Goal: Information Seeking & Learning: Find specific fact

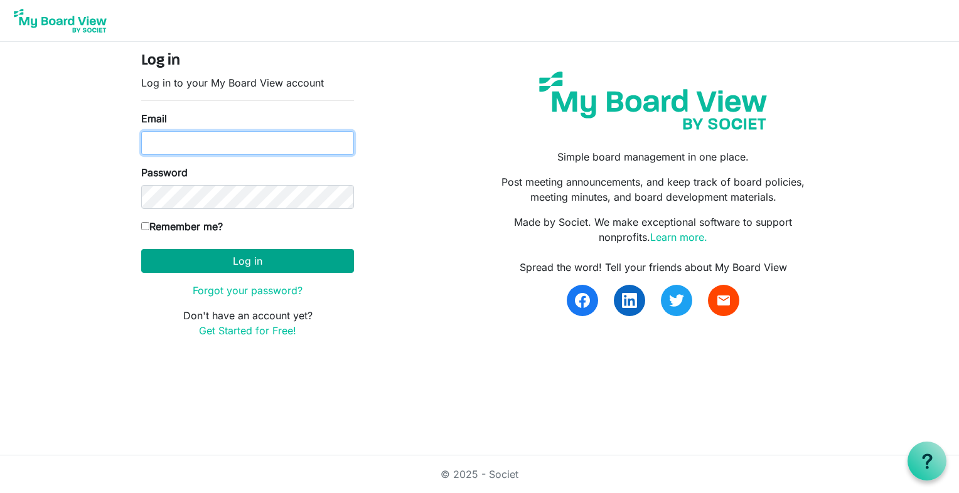
type input "k-mcginnis@shaw.ca"
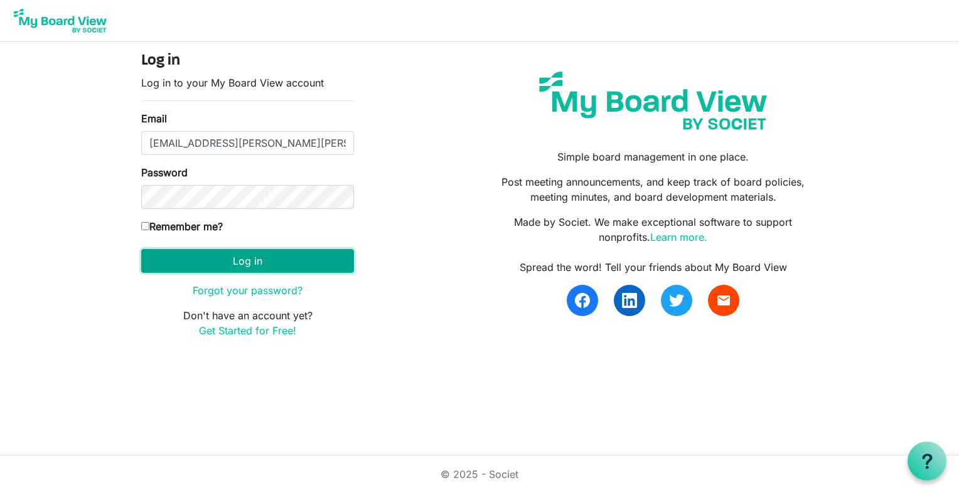
click at [248, 257] on button "Log in" at bounding box center [247, 261] width 213 height 24
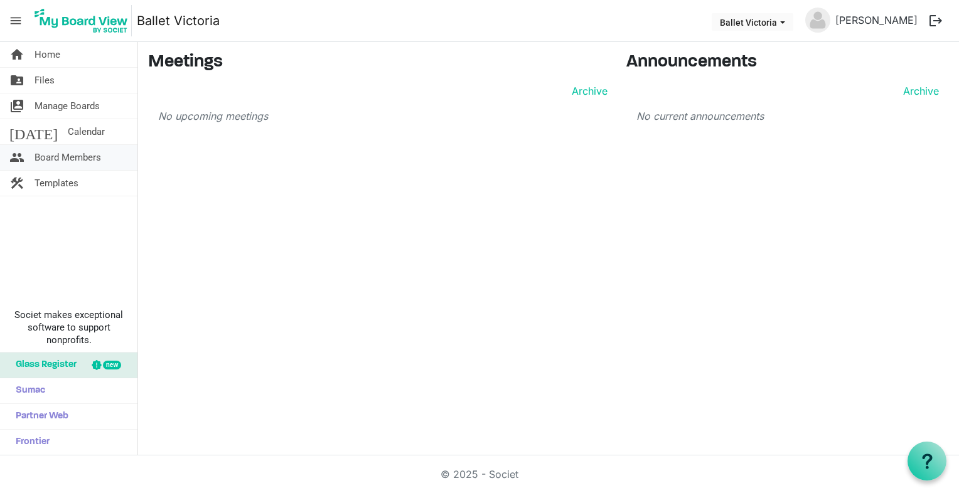
click at [66, 154] on span "Board Members" at bounding box center [68, 157] width 67 height 25
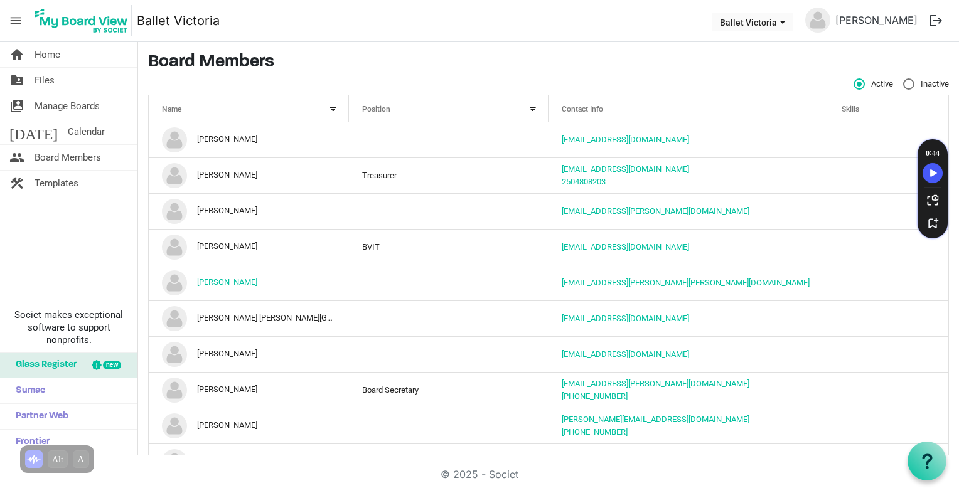
click at [445, 20] on nav "menu Ballet Victoria Ballet Victoria katherine McGinnis logout" at bounding box center [479, 21] width 959 height 42
click at [45, 78] on span "Files" at bounding box center [45, 80] width 20 height 25
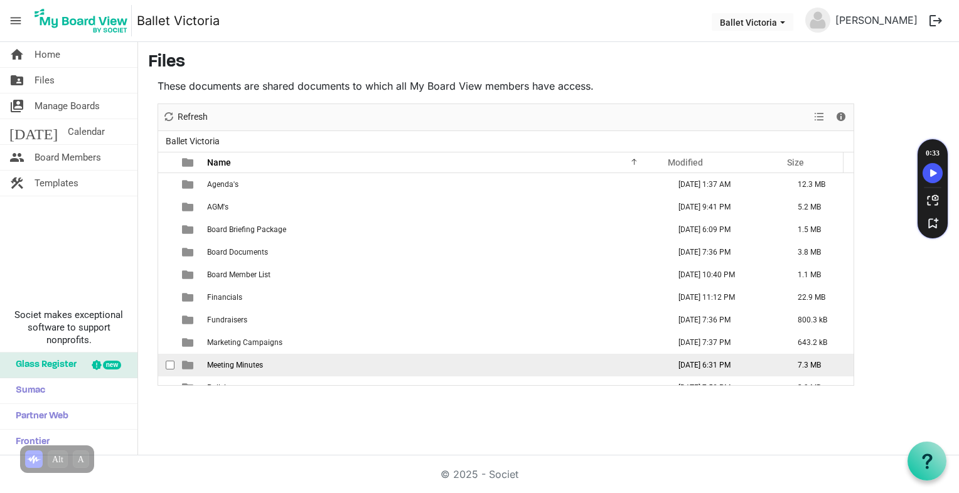
click at [219, 363] on span "Meeting Minutes" at bounding box center [235, 365] width 56 height 9
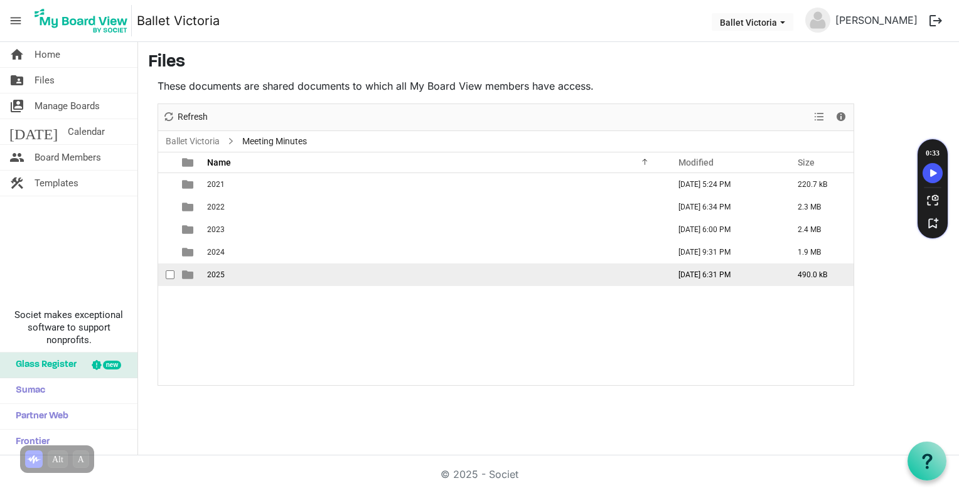
click at [216, 275] on span "2025" at bounding box center [216, 274] width 18 height 9
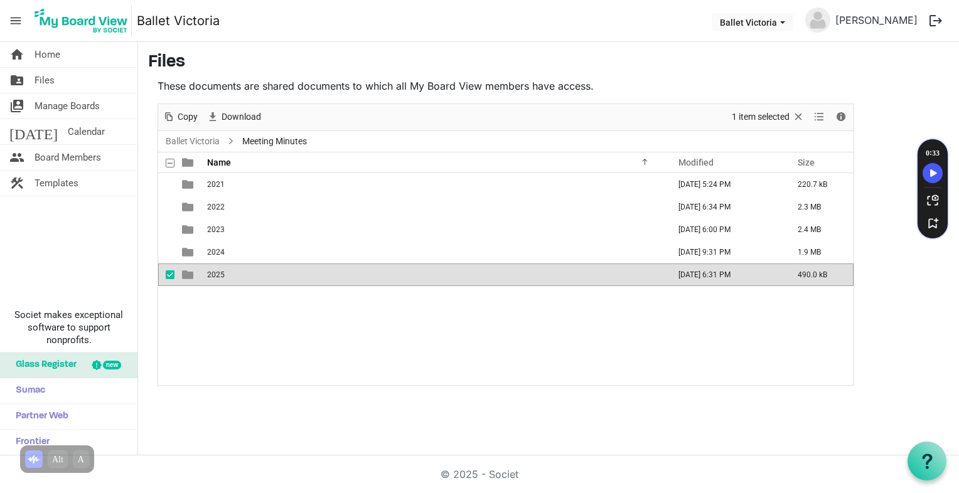
click at [183, 272] on span "is template cell column header type" at bounding box center [187, 274] width 11 height 11
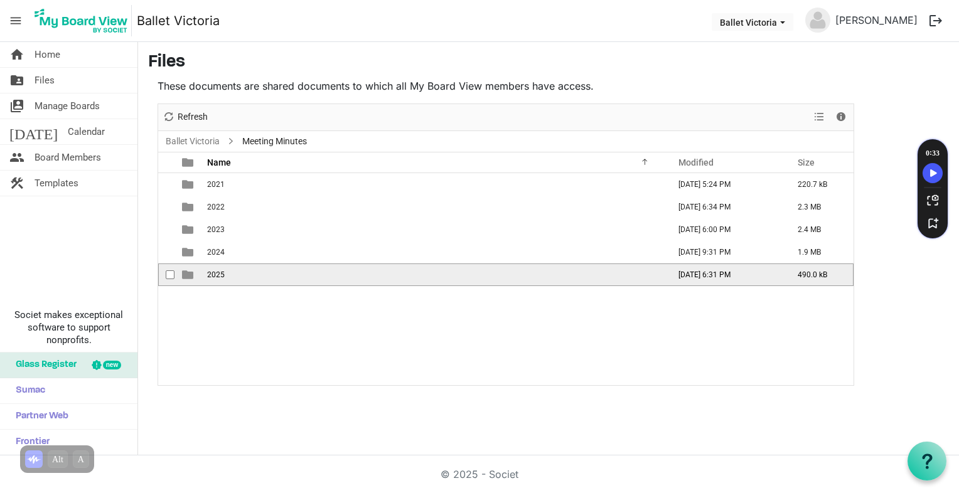
click at [183, 272] on span "is template cell column header type" at bounding box center [187, 274] width 11 height 11
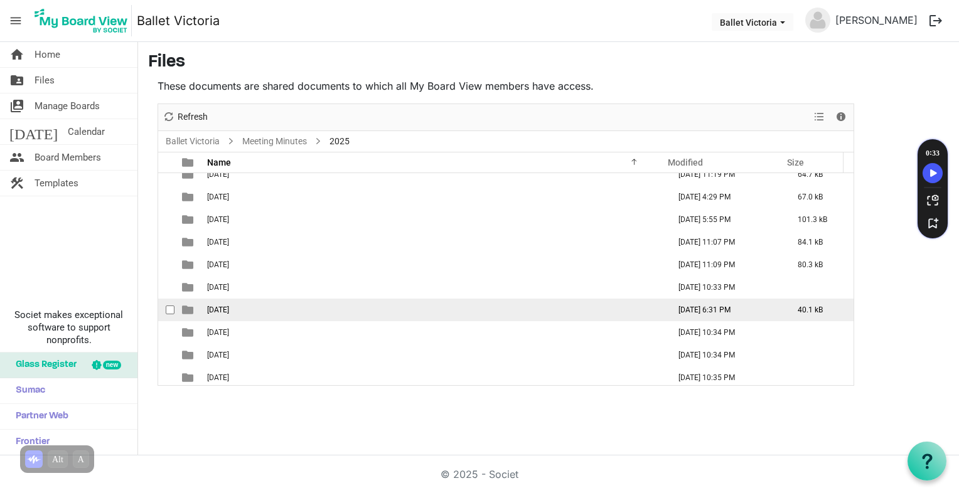
scroll to position [36, 0]
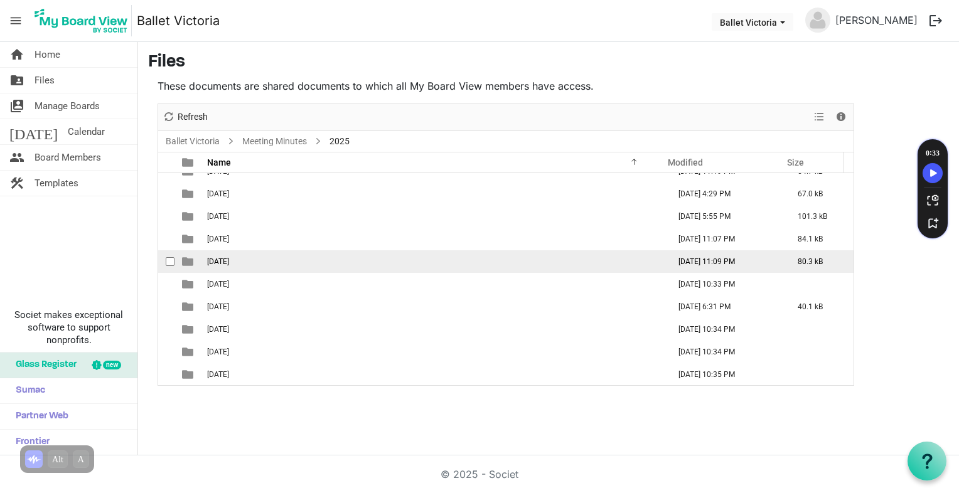
click at [681, 262] on td "[DATE] 11:09 PM" at bounding box center [724, 261] width 119 height 23
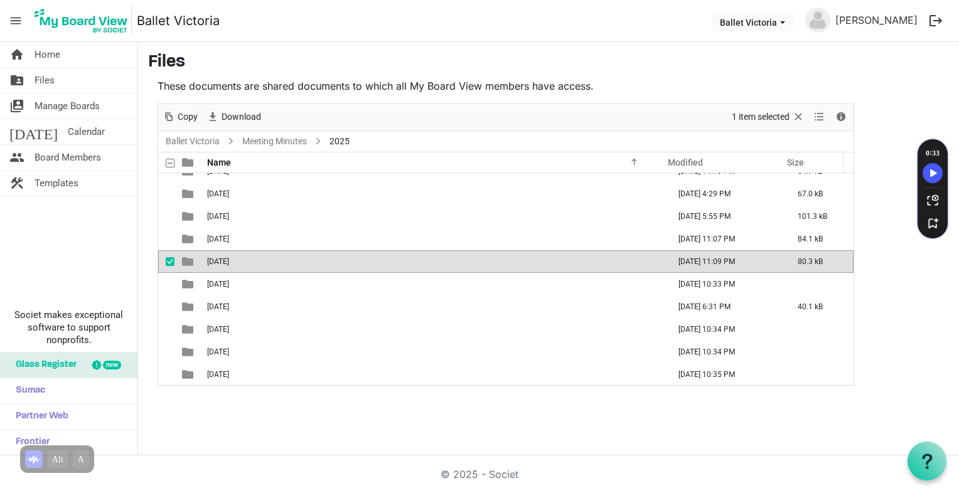
click at [681, 262] on td "[DATE] 11:09 PM" at bounding box center [724, 261] width 119 height 23
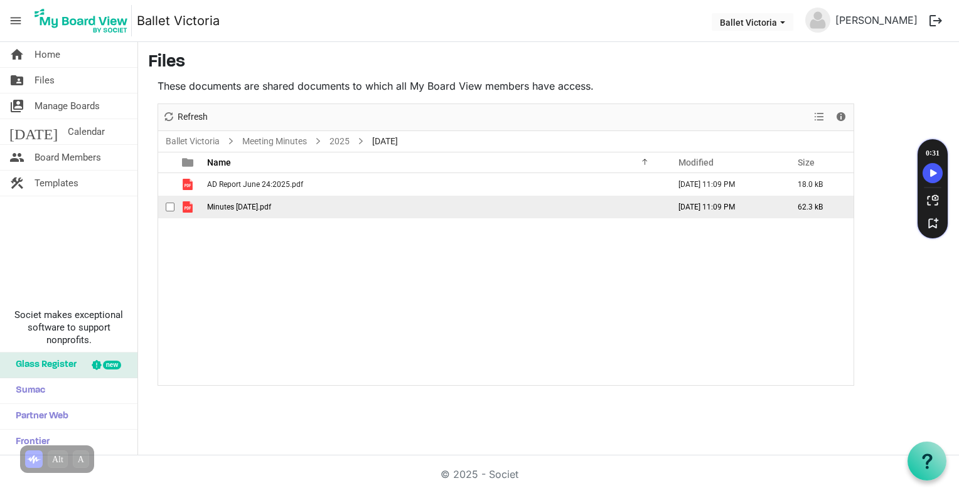
click at [188, 205] on span "is template cell column header type" at bounding box center [187, 206] width 11 height 11
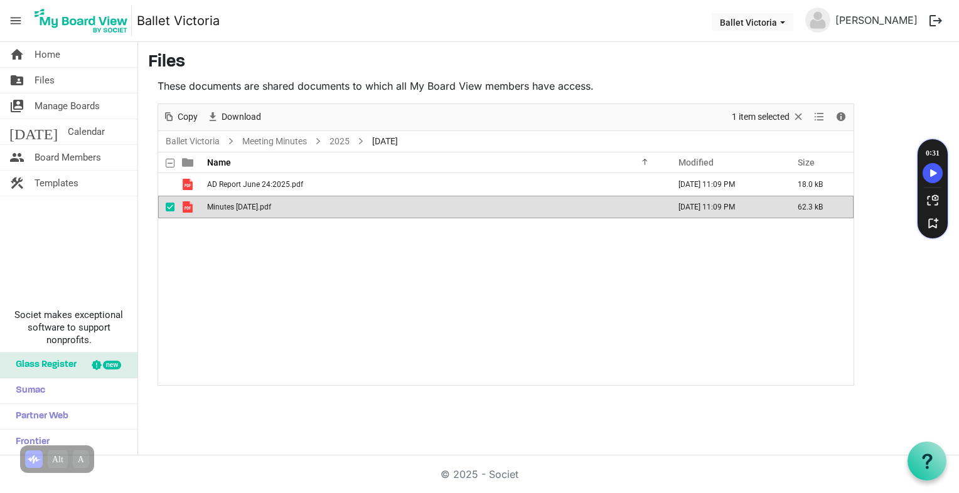
click at [188, 205] on span "is template cell column header type" at bounding box center [187, 206] width 11 height 11
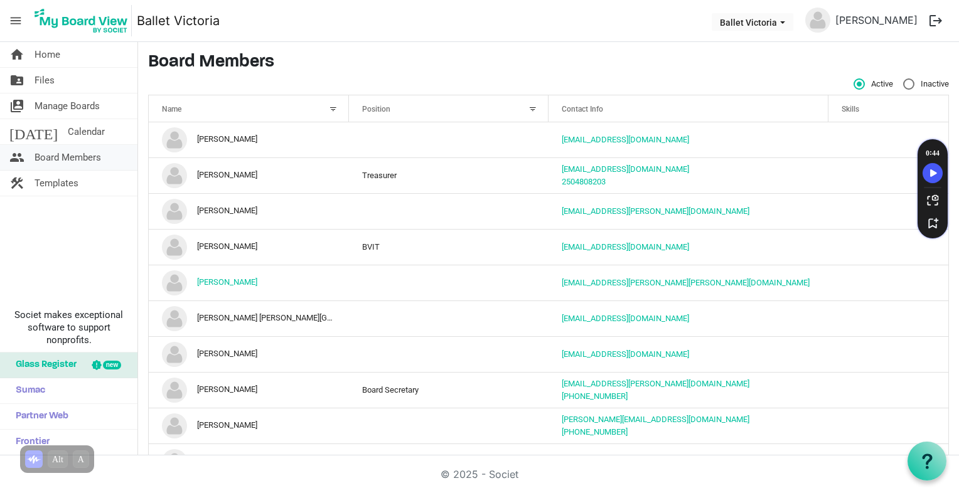
click at [65, 156] on span "Board Members" at bounding box center [68, 157] width 67 height 25
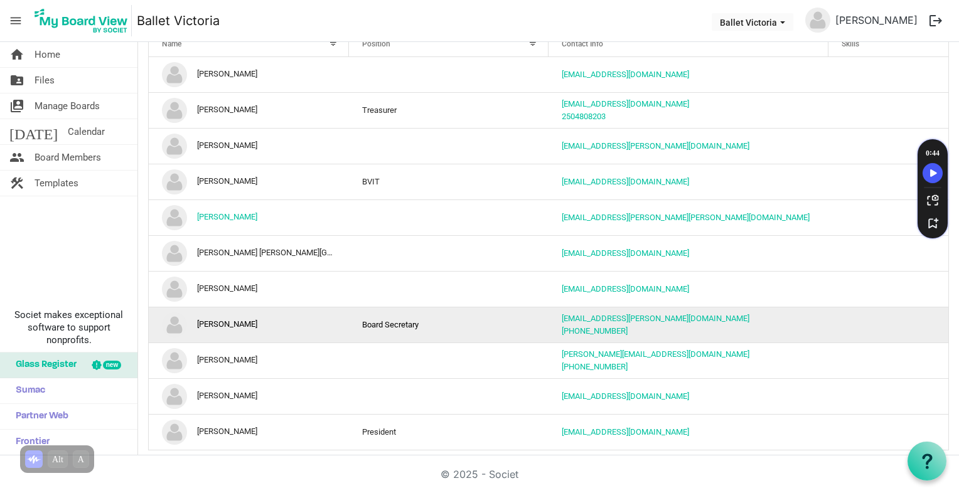
scroll to position [68, 0]
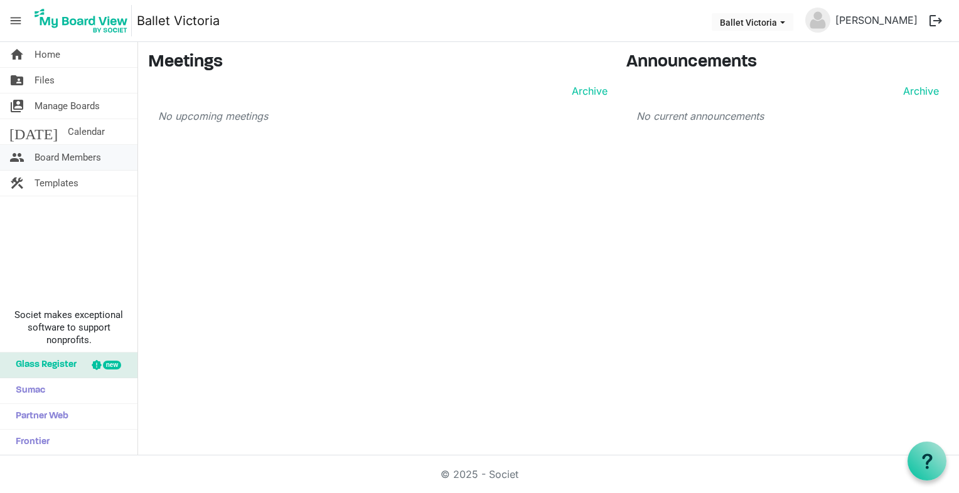
click at [73, 156] on span "Board Members" at bounding box center [68, 157] width 67 height 25
click at [51, 80] on span "Files" at bounding box center [45, 80] width 20 height 25
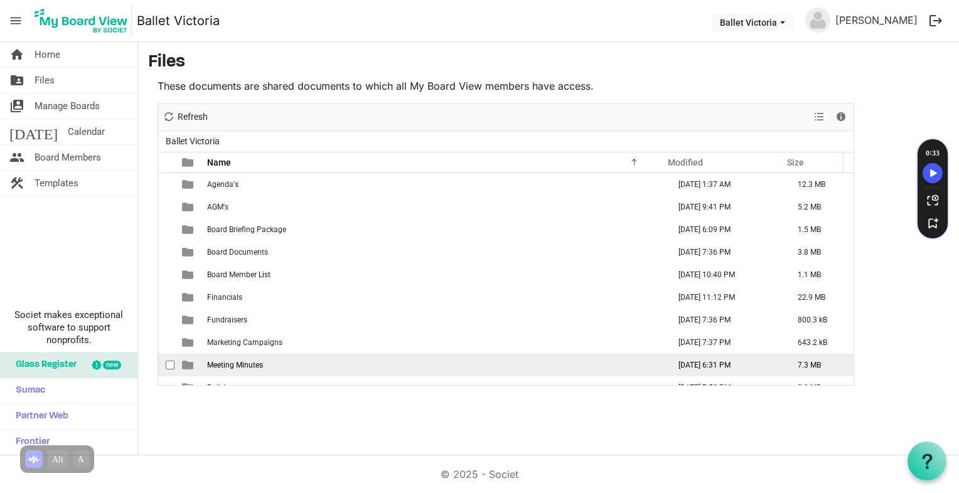
scroll to position [13, 0]
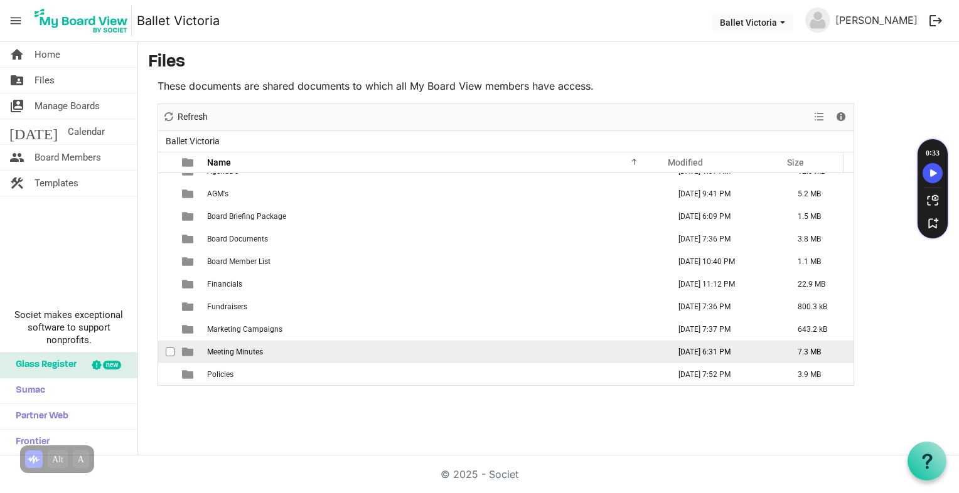
click at [242, 351] on span "Meeting Minutes" at bounding box center [235, 352] width 56 height 9
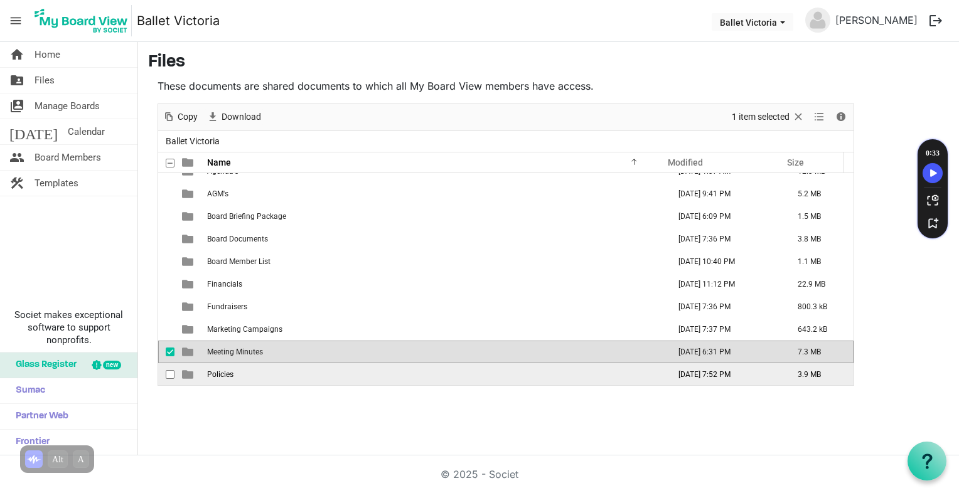
click at [224, 375] on span "Policies" at bounding box center [220, 374] width 26 height 9
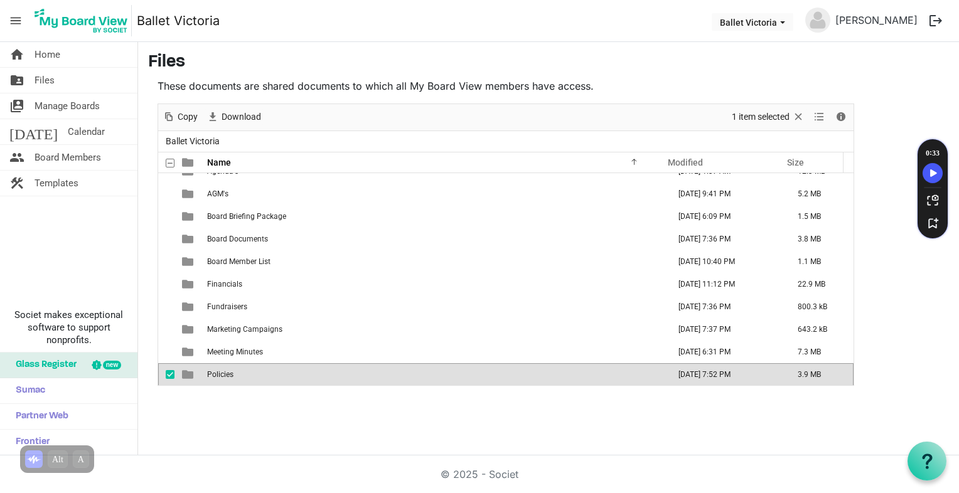
click at [224, 375] on span "Policies" at bounding box center [220, 374] width 26 height 9
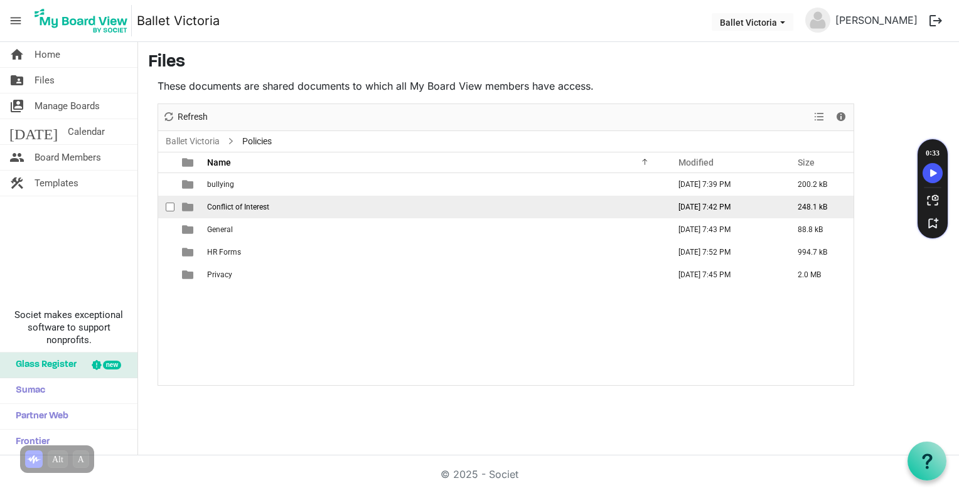
click at [223, 209] on span "Conflict of Interest" at bounding box center [238, 207] width 62 height 9
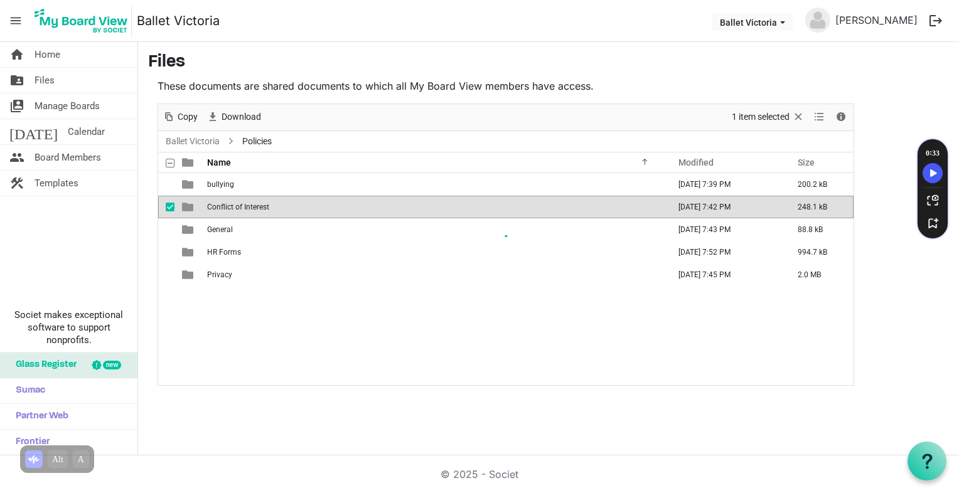
click at [223, 209] on div at bounding box center [505, 244] width 695 height 281
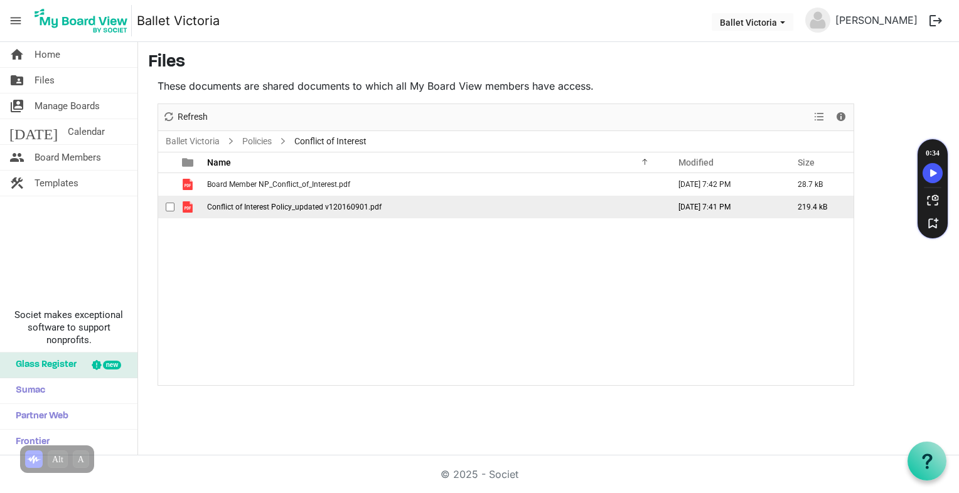
click at [186, 207] on span "is template cell column header type" at bounding box center [187, 206] width 11 height 11
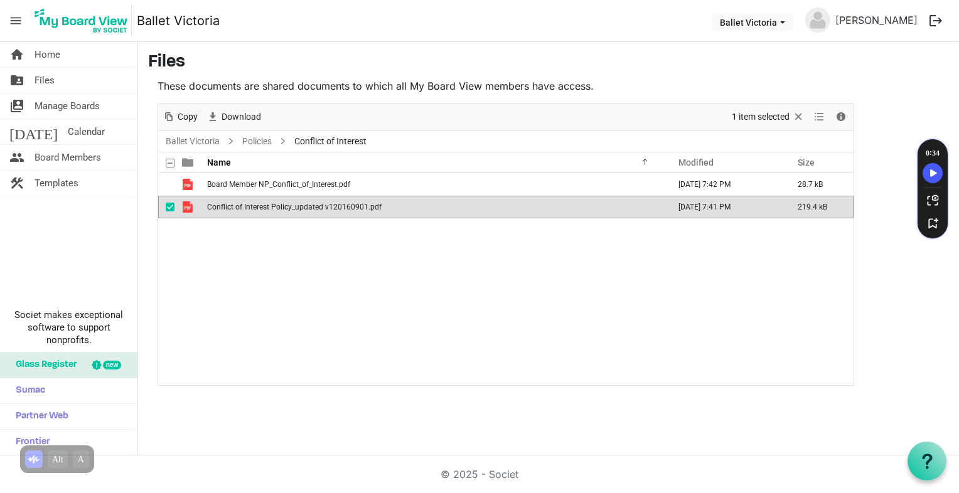
click at [186, 207] on span "is template cell column header type" at bounding box center [187, 206] width 11 height 11
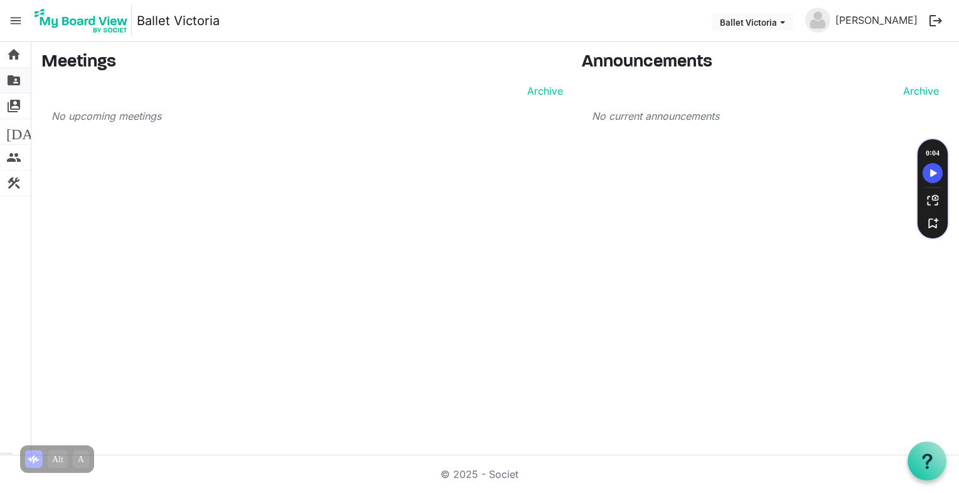
click at [13, 76] on span "folder_shared" at bounding box center [13, 80] width 15 height 25
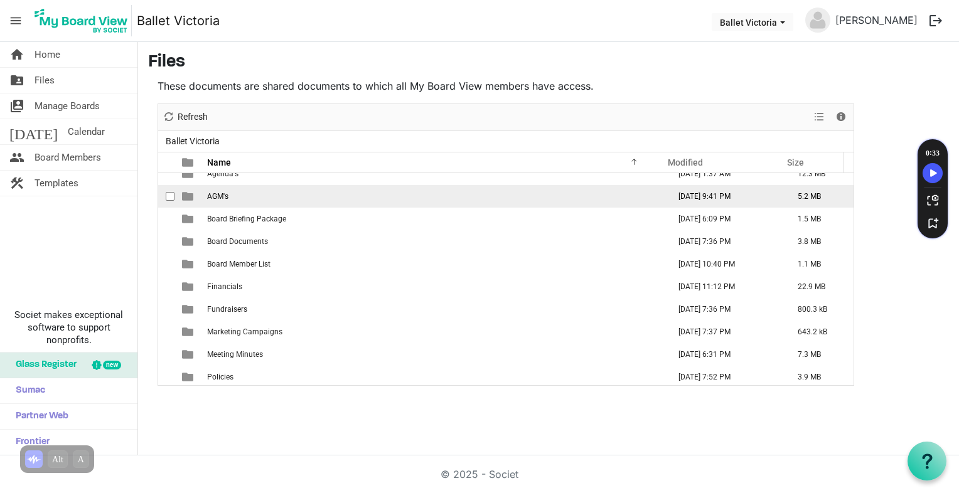
scroll to position [13, 0]
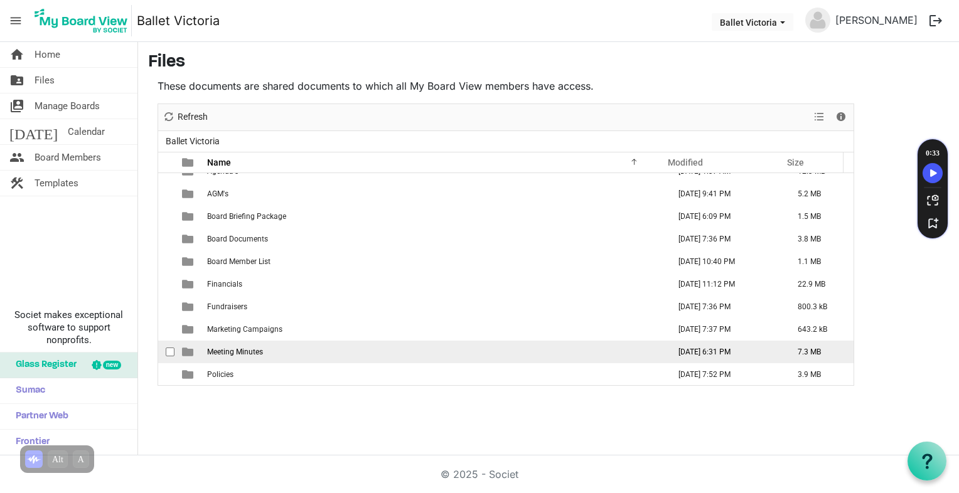
click at [188, 350] on span "is template cell column header type" at bounding box center [187, 351] width 11 height 11
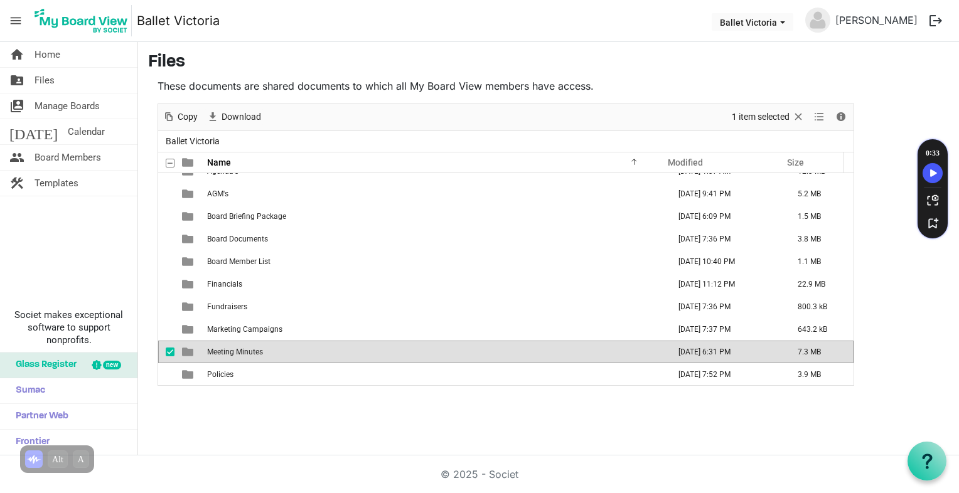
click at [188, 350] on span "is template cell column header type" at bounding box center [187, 351] width 11 height 11
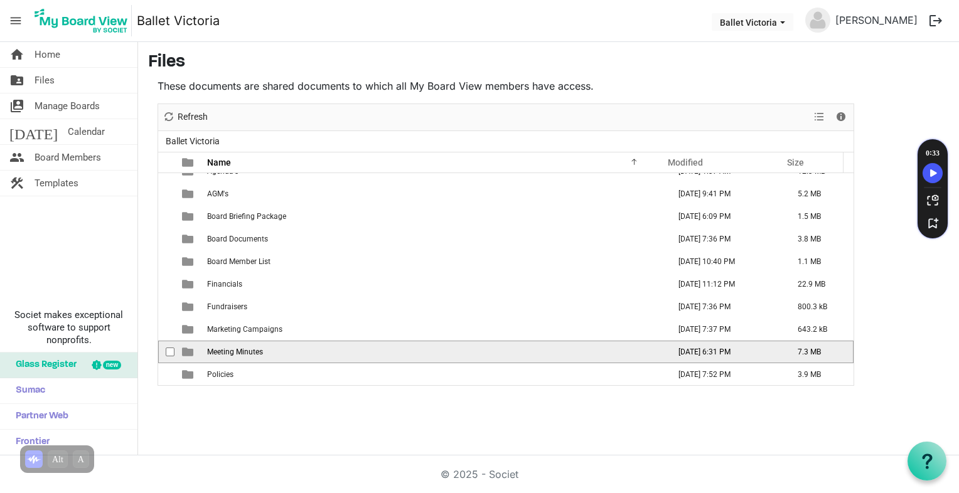
click at [188, 350] on span "is template cell column header type" at bounding box center [187, 351] width 11 height 11
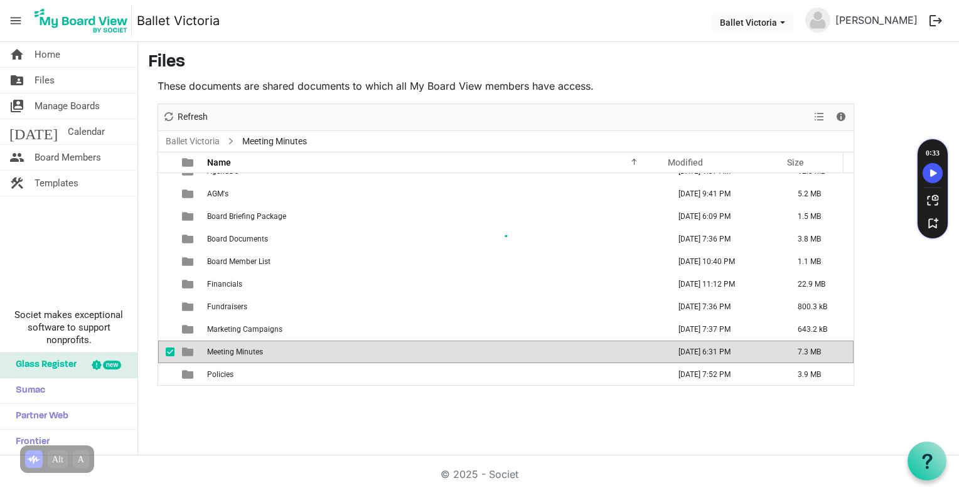
scroll to position [0, 0]
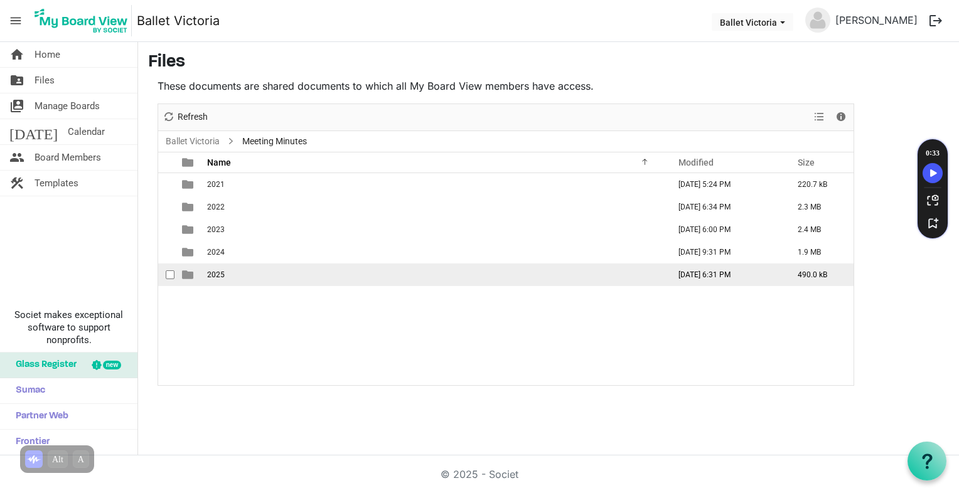
click at [188, 274] on span "is template cell column header type" at bounding box center [187, 274] width 11 height 11
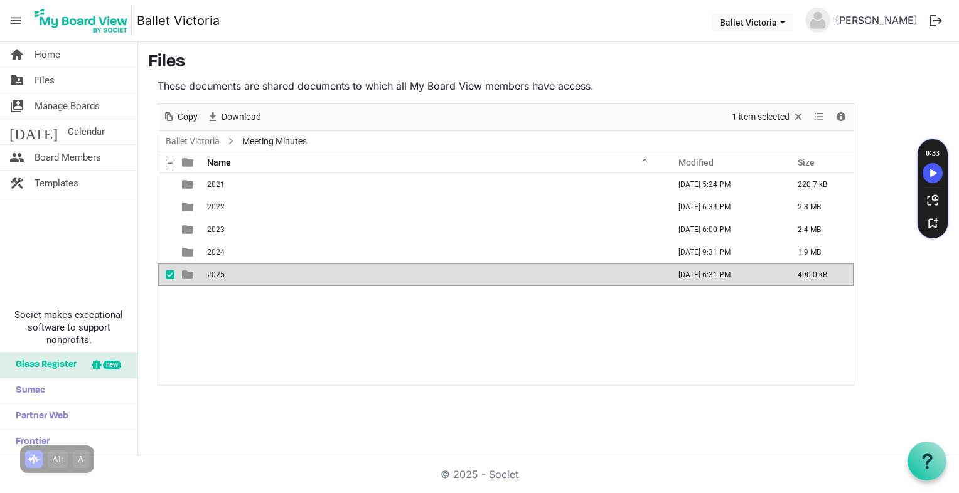
click at [188, 274] on span "is template cell column header type" at bounding box center [187, 274] width 11 height 11
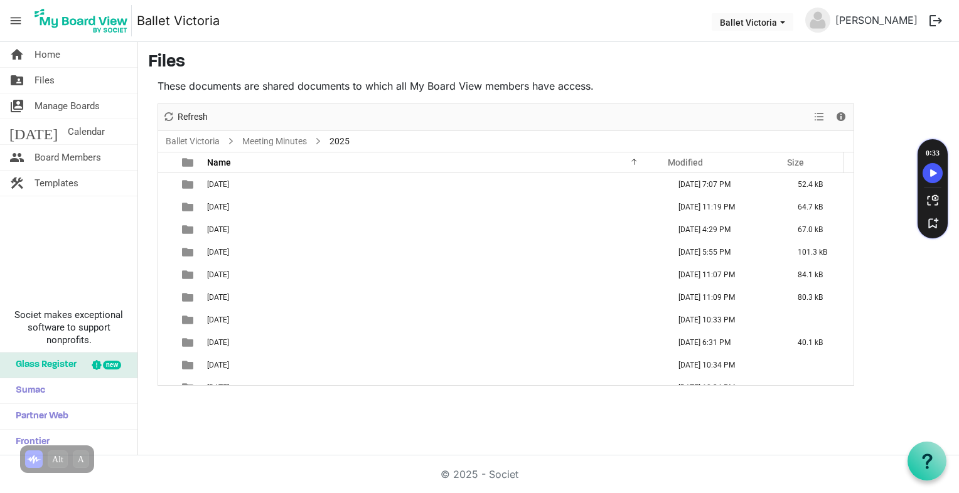
click at [188, 274] on span "is template cell column header type" at bounding box center [187, 274] width 11 height 11
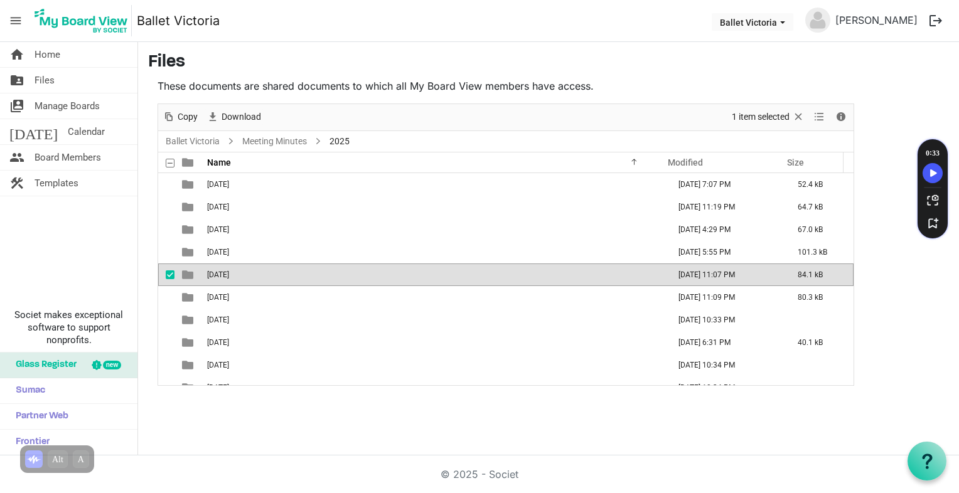
click at [188, 274] on span "is template cell column header type" at bounding box center [187, 274] width 11 height 11
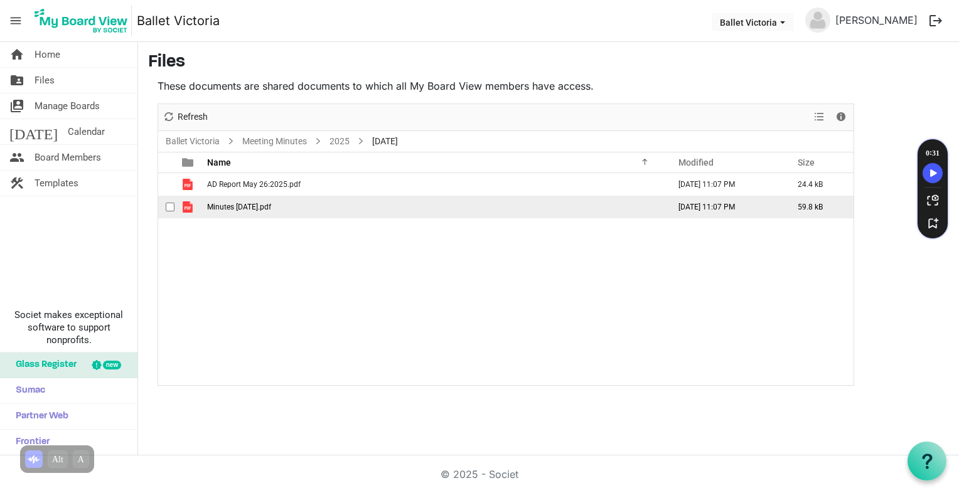
click at [186, 207] on span "is template cell column header type" at bounding box center [187, 206] width 11 height 11
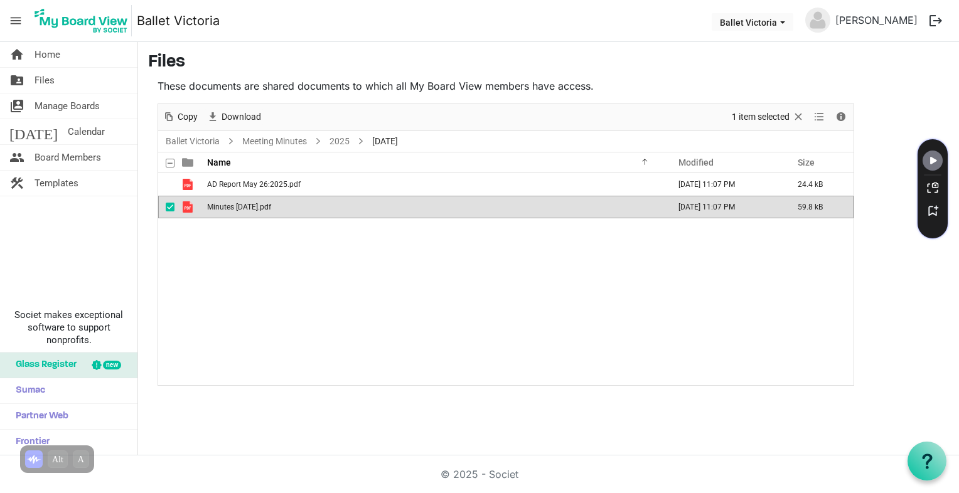
click at [186, 207] on span "is template cell column header type" at bounding box center [187, 206] width 11 height 11
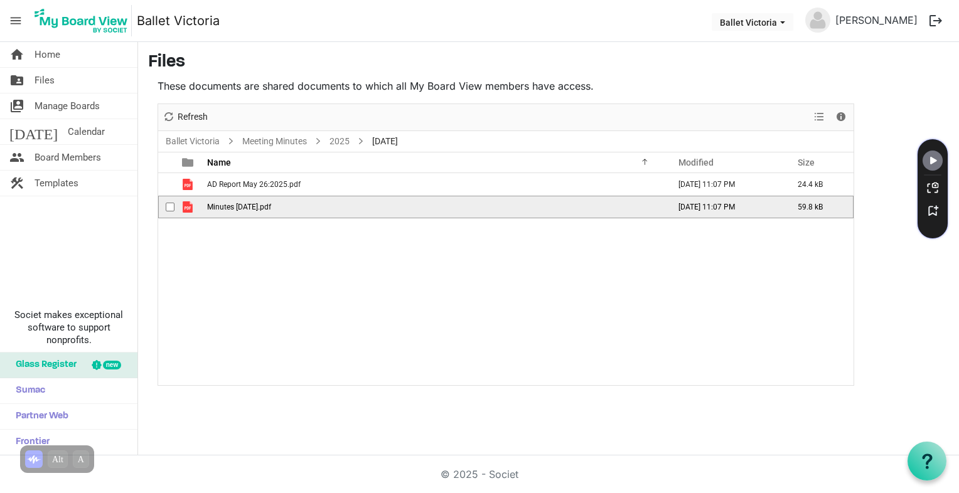
click at [184, 204] on span "is template cell column header type" at bounding box center [187, 206] width 11 height 11
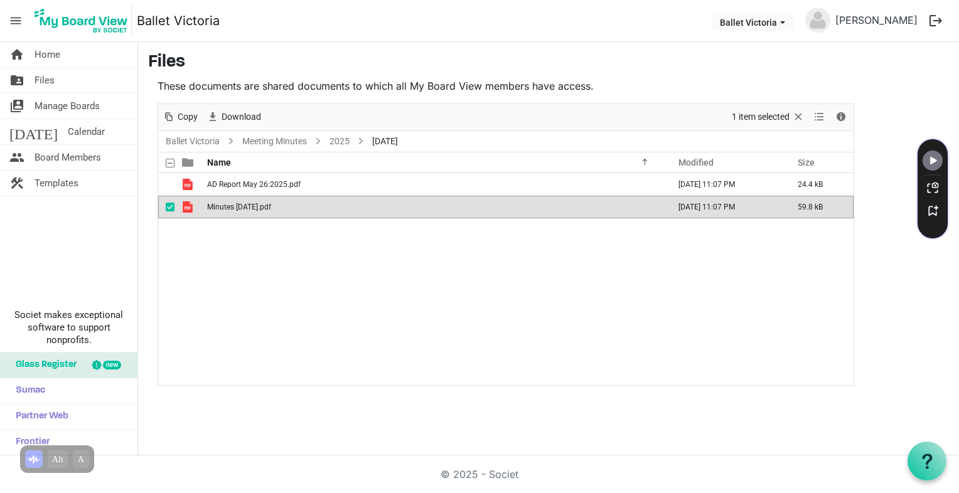
click at [186, 206] on span "is template cell column header type" at bounding box center [187, 206] width 11 height 11
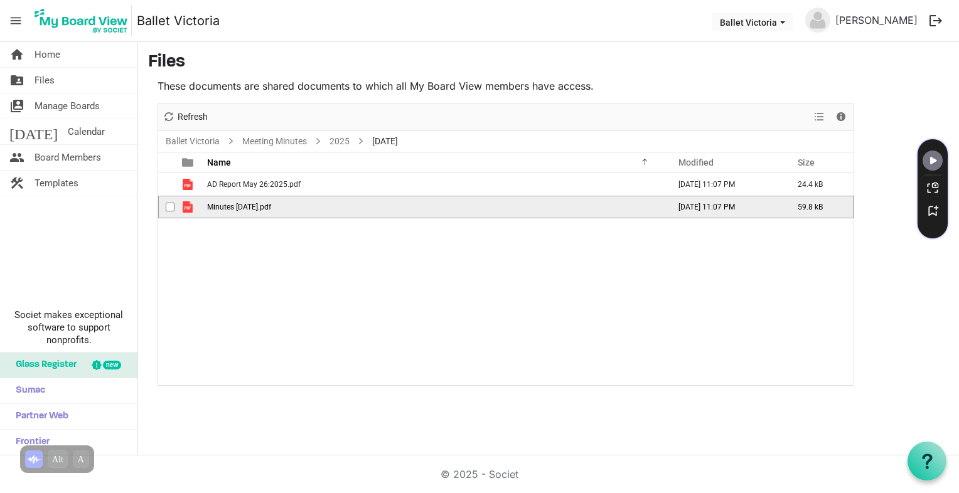
click at [186, 206] on span "is template cell column header type" at bounding box center [187, 206] width 11 height 11
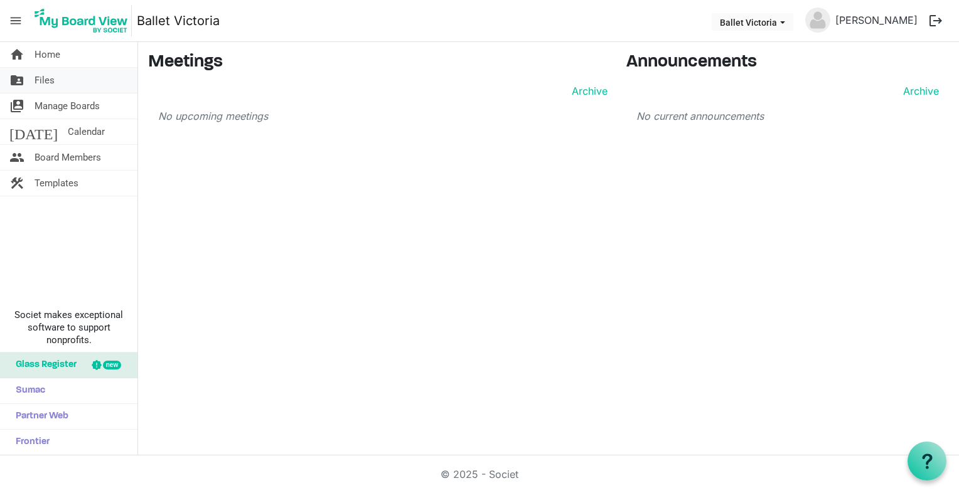
click at [43, 78] on span "Files" at bounding box center [45, 80] width 20 height 25
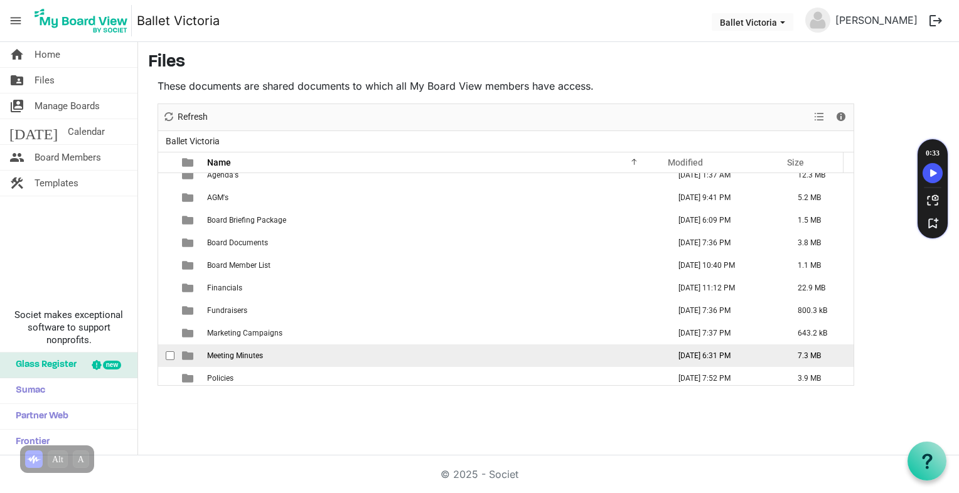
scroll to position [13, 0]
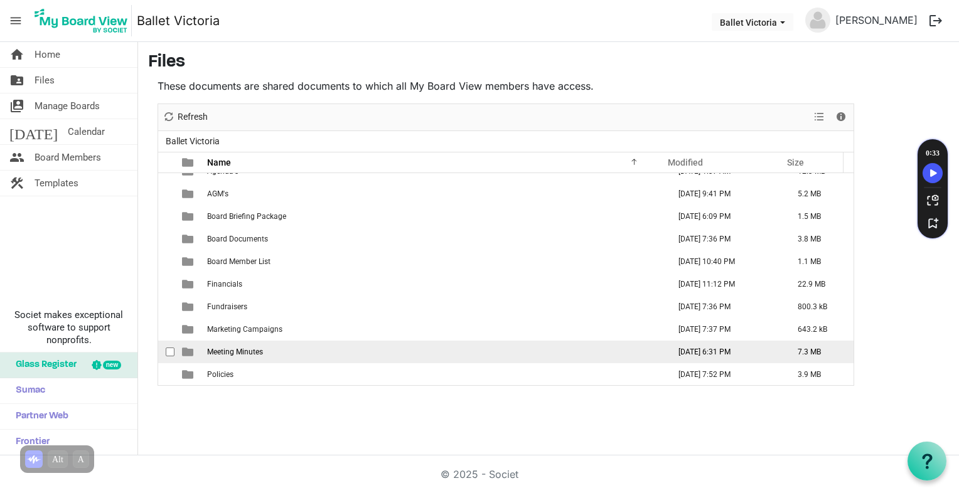
click at [208, 350] on span "Meeting Minutes" at bounding box center [235, 352] width 56 height 9
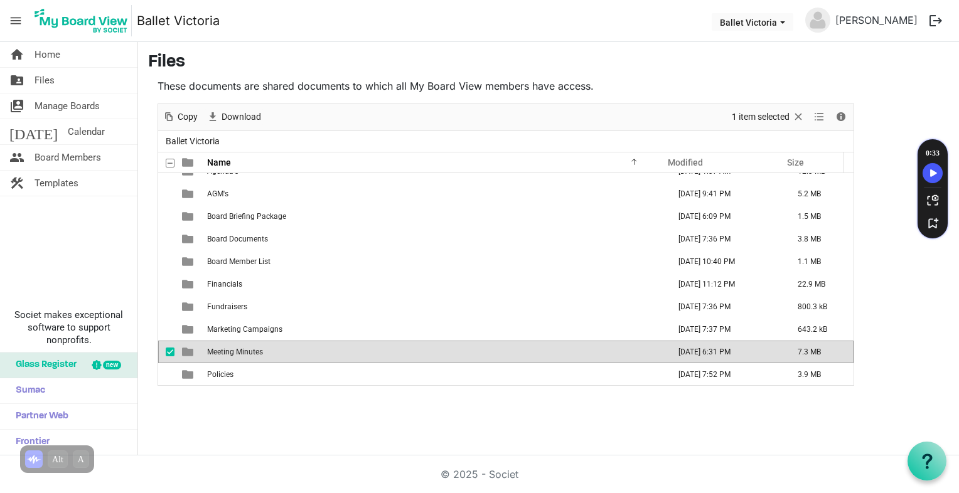
click at [208, 350] on span "Meeting Minutes" at bounding box center [235, 352] width 56 height 9
click at [0, 0] on div at bounding box center [0, 0] width 0 height 0
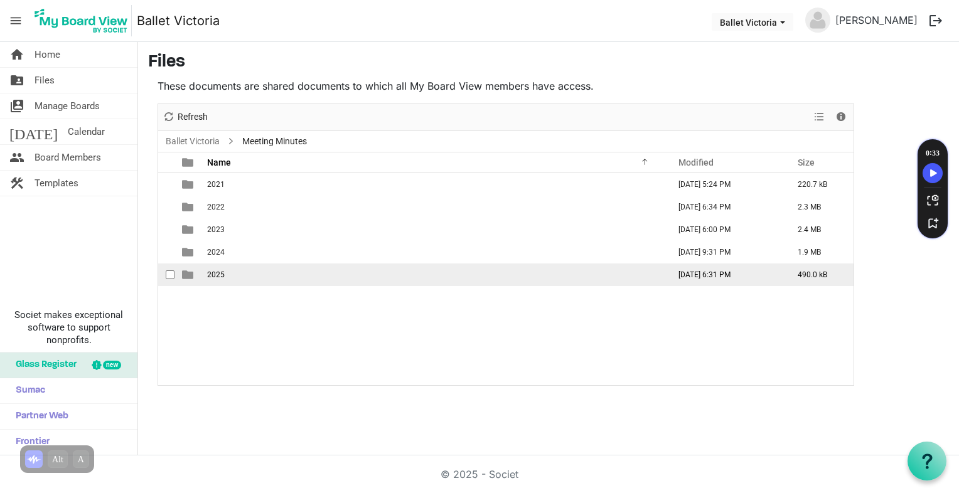
click at [204, 272] on td "2025" at bounding box center [434, 275] width 462 height 23
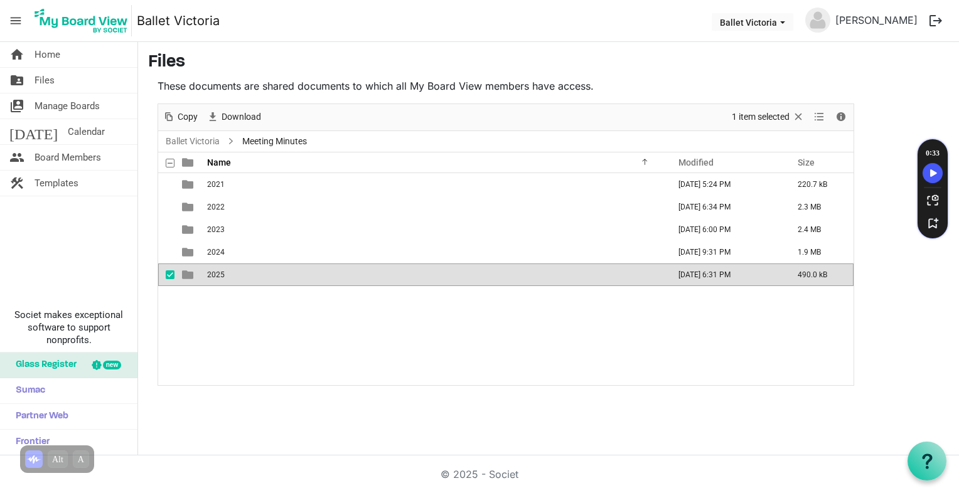
click at [204, 272] on td "2025" at bounding box center [434, 275] width 462 height 23
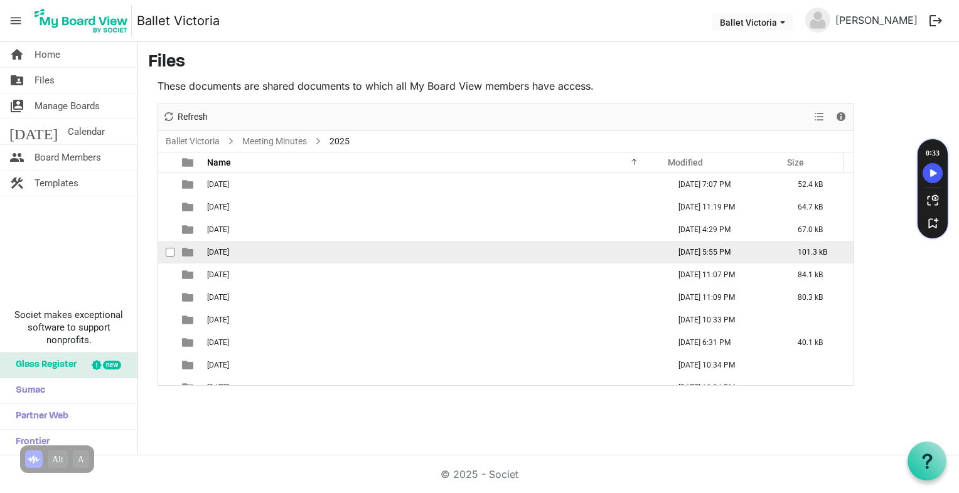
click at [210, 256] on td "[DATE]" at bounding box center [434, 252] width 462 height 23
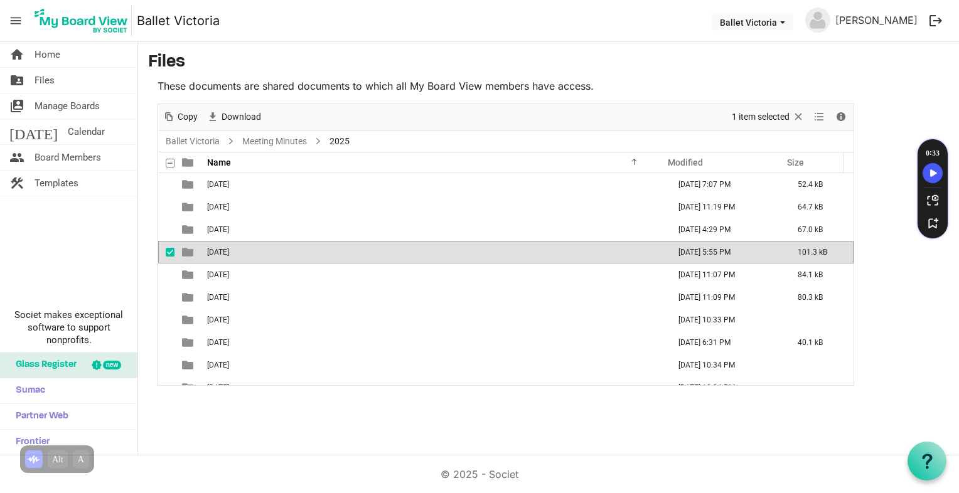
click at [210, 256] on td "[DATE]" at bounding box center [434, 252] width 462 height 23
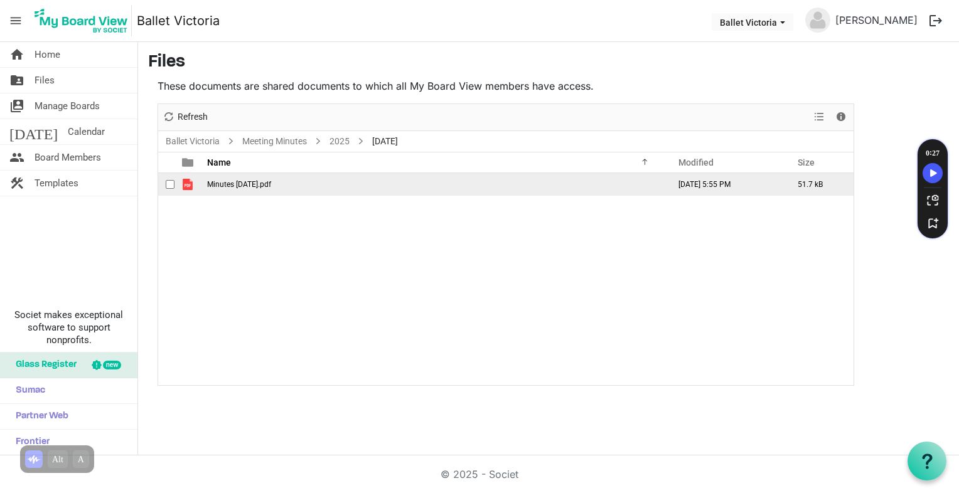
click at [192, 184] on span "is template cell column header type" at bounding box center [187, 184] width 11 height 11
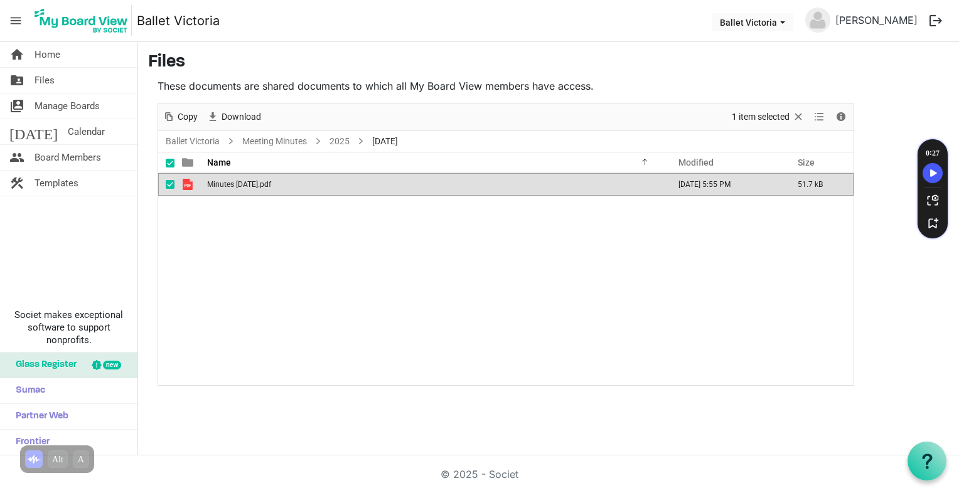
click at [192, 184] on span "is template cell column header type" at bounding box center [187, 184] width 11 height 11
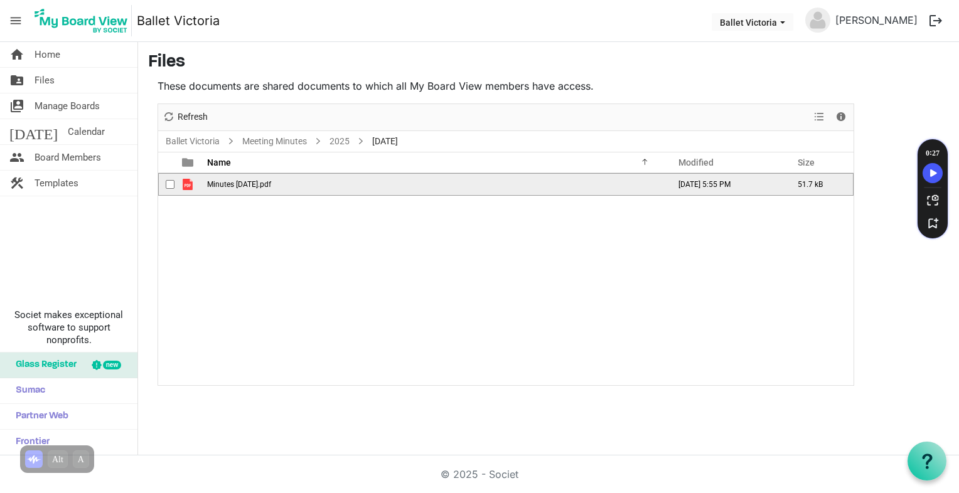
click at [192, 184] on span "is template cell column header type" at bounding box center [187, 184] width 11 height 11
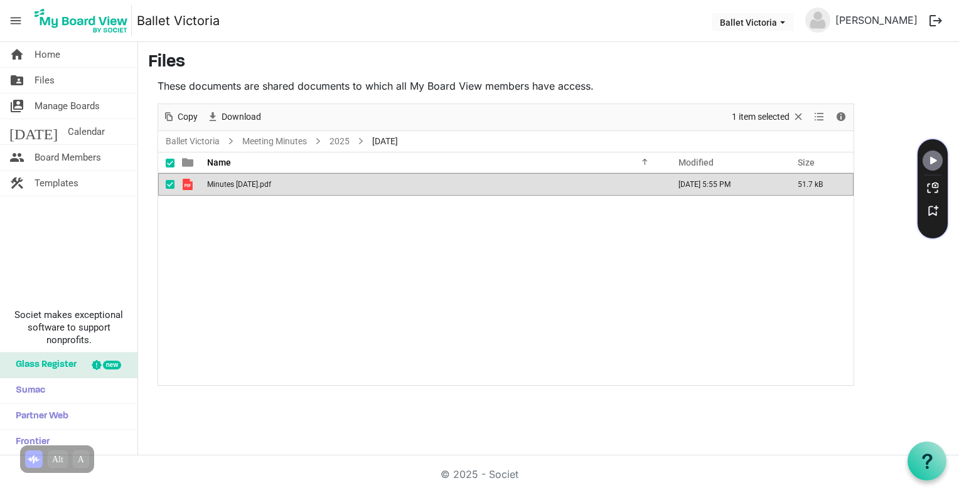
click at [192, 184] on span "is template cell column header type" at bounding box center [187, 184] width 11 height 11
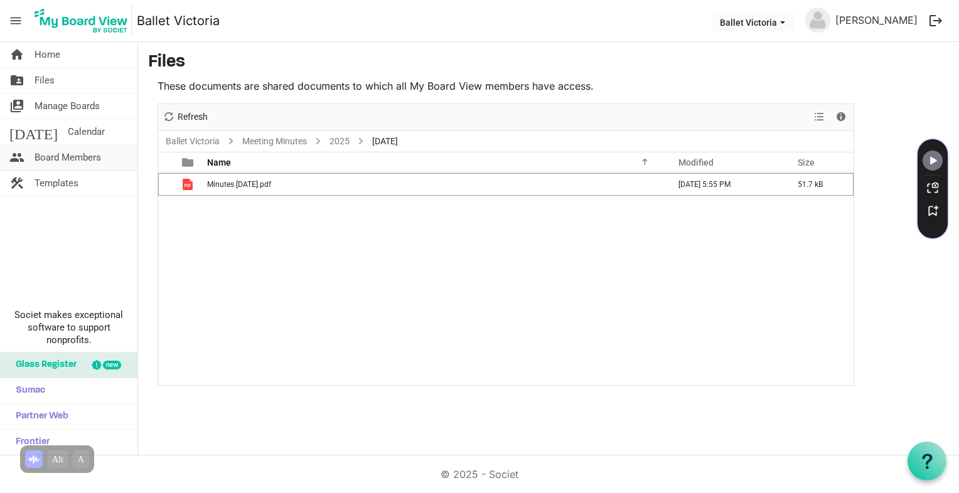
click at [39, 155] on span "Board Members" at bounding box center [68, 157] width 67 height 25
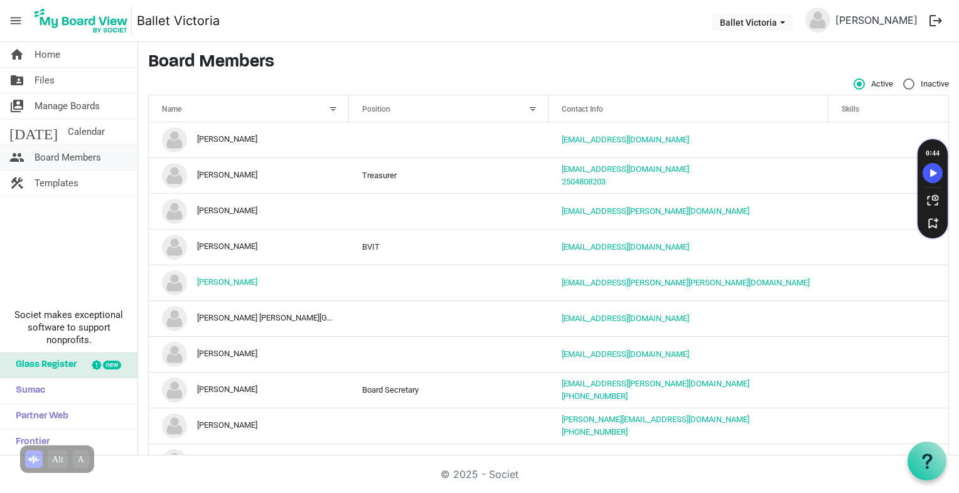
click at [44, 156] on span "Board Members" at bounding box center [68, 157] width 67 height 25
click at [45, 78] on span "Files" at bounding box center [45, 80] width 20 height 25
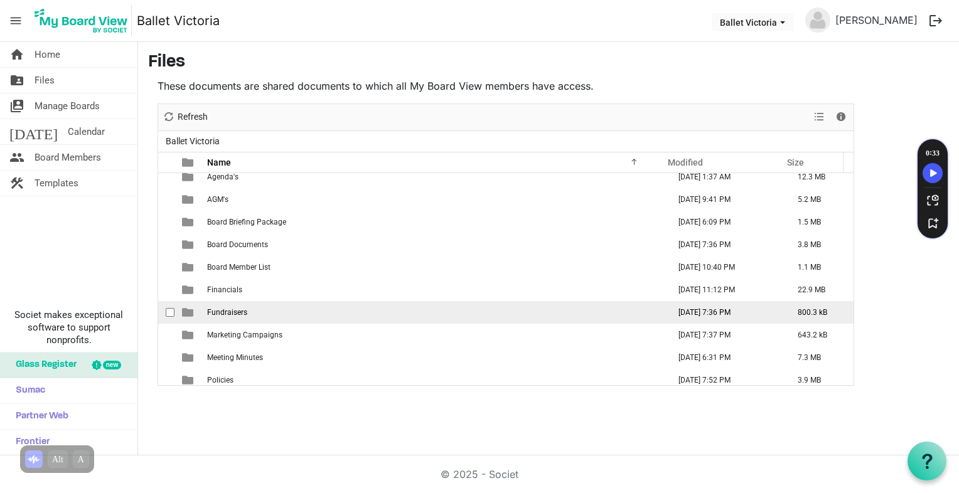
scroll to position [13, 0]
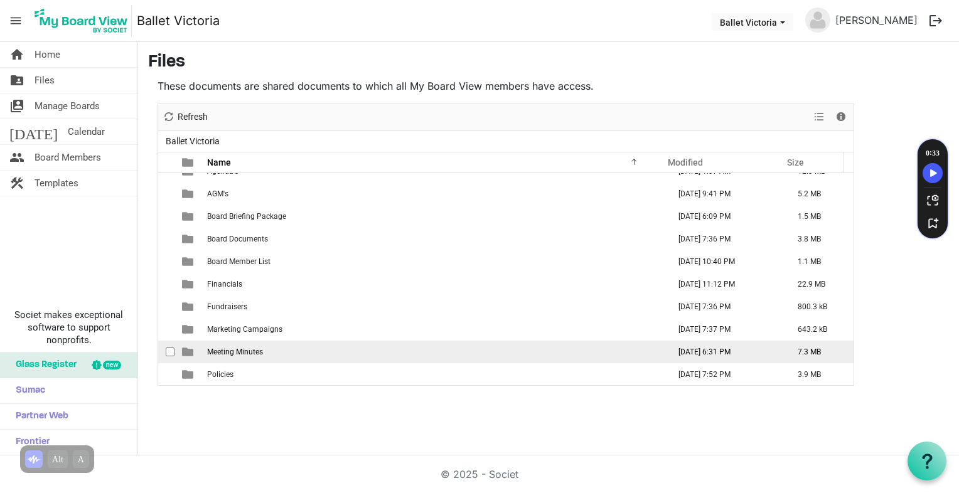
click at [214, 354] on span "Meeting Minutes" at bounding box center [235, 352] width 56 height 9
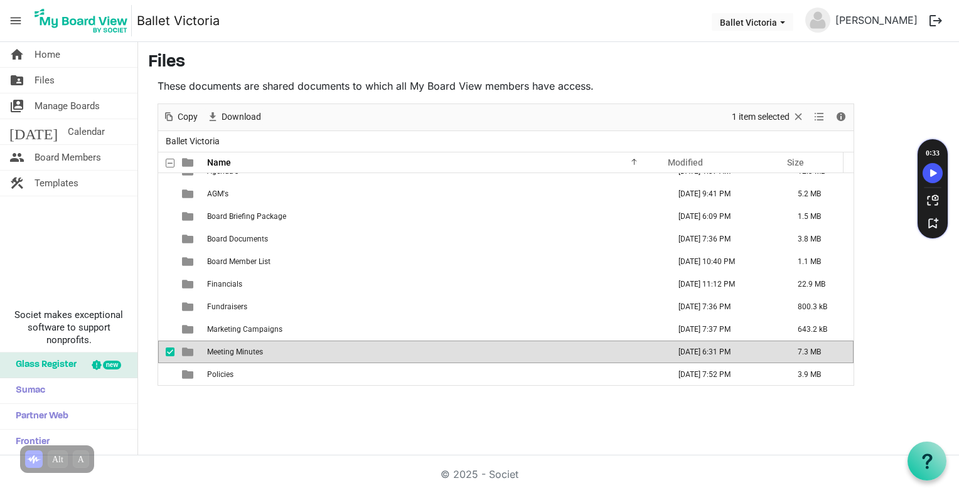
click at [214, 354] on span "Meeting Minutes" at bounding box center [235, 352] width 56 height 9
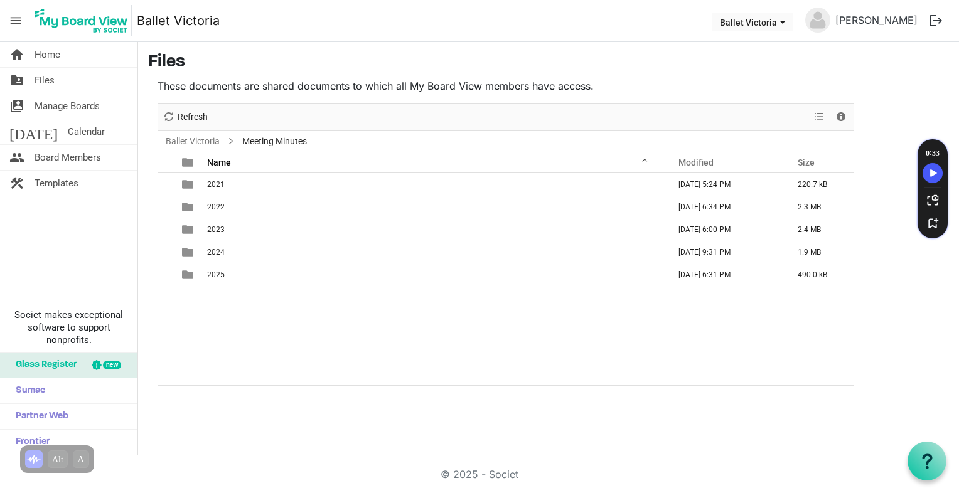
scroll to position [0, 0]
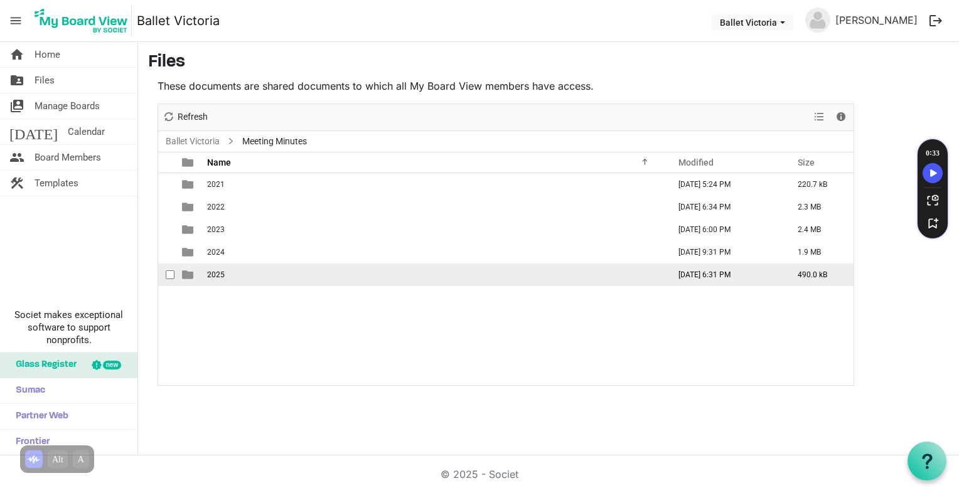
click at [200, 274] on td "is template cell column header type" at bounding box center [188, 275] width 29 height 23
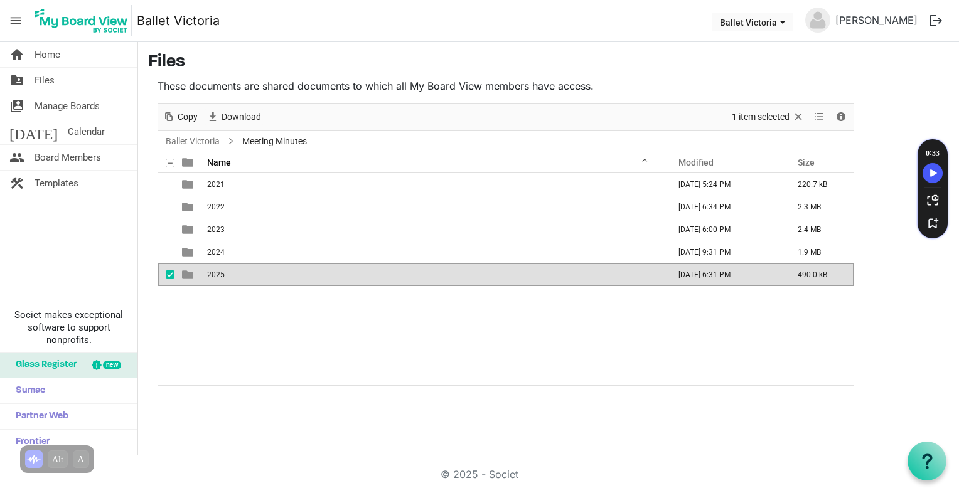
click at [200, 274] on td "is template cell column header type" at bounding box center [188, 275] width 29 height 23
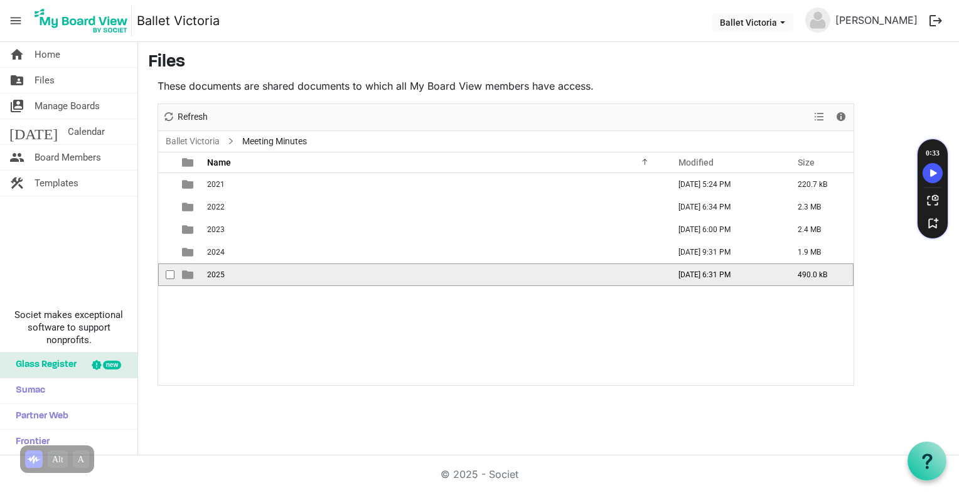
click at [200, 274] on td "is template cell column header type" at bounding box center [188, 275] width 29 height 23
click at [0, 0] on div at bounding box center [0, 0] width 0 height 0
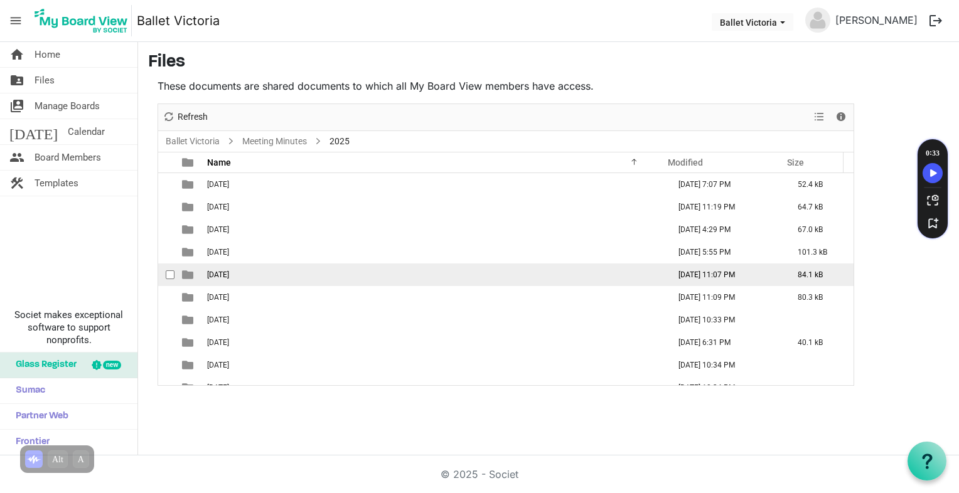
click at [208, 273] on span "[DATE]" at bounding box center [218, 274] width 22 height 9
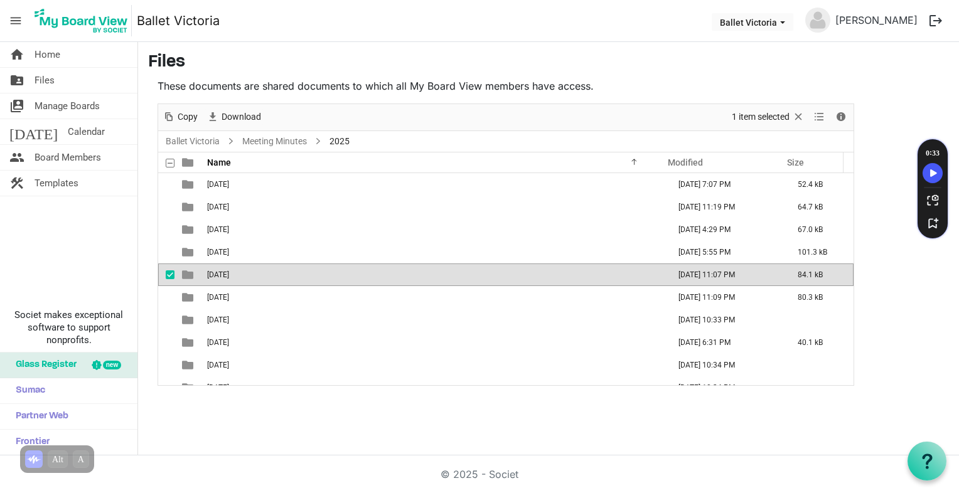
click at [185, 275] on span "is template cell column header type" at bounding box center [187, 274] width 11 height 11
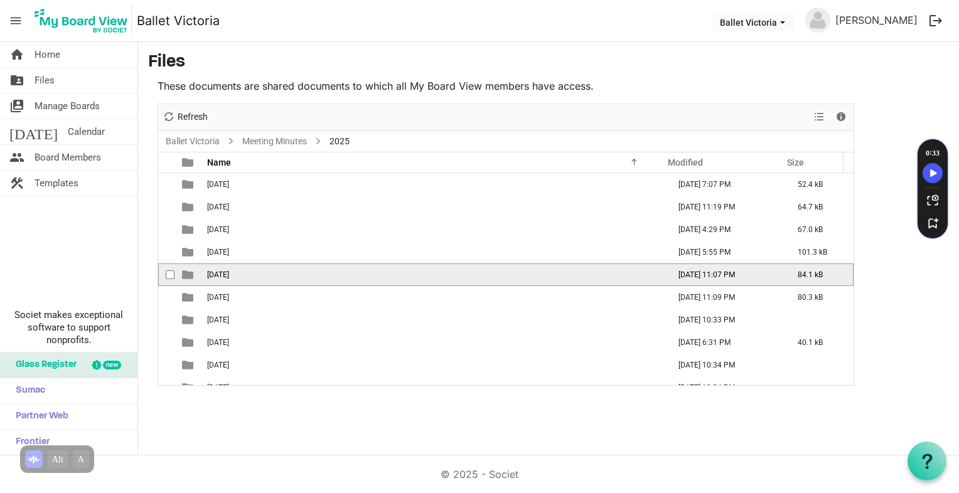
click at [185, 275] on span "is template cell column header type" at bounding box center [187, 274] width 11 height 11
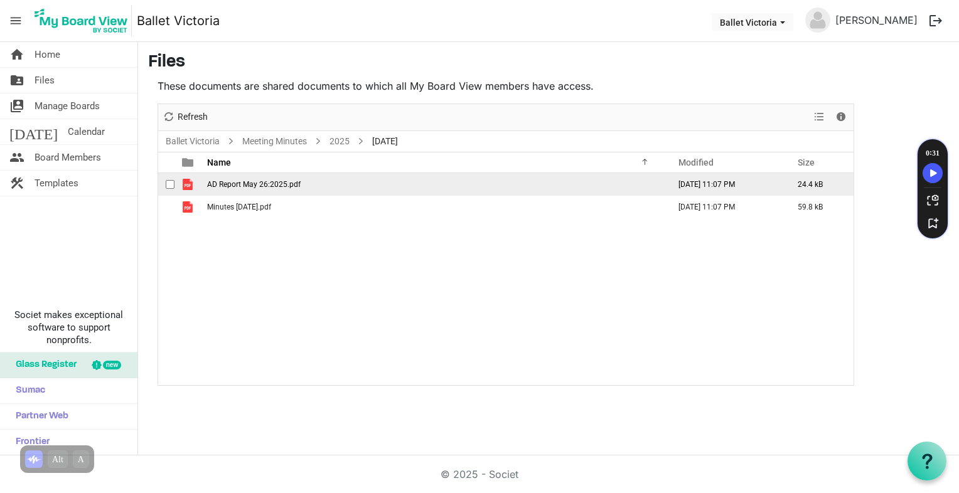
click at [186, 182] on span "is template cell column header type" at bounding box center [187, 184] width 11 height 11
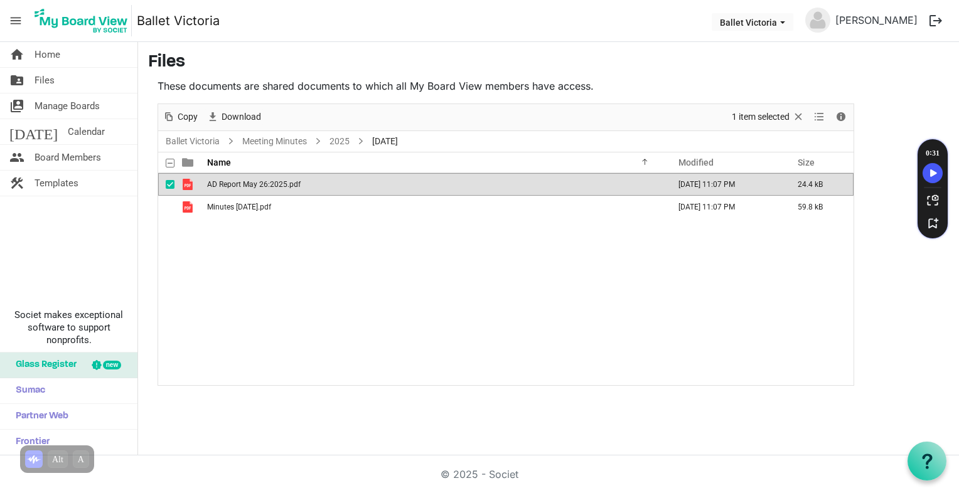
click at [186, 182] on span "is template cell column header type" at bounding box center [187, 184] width 11 height 11
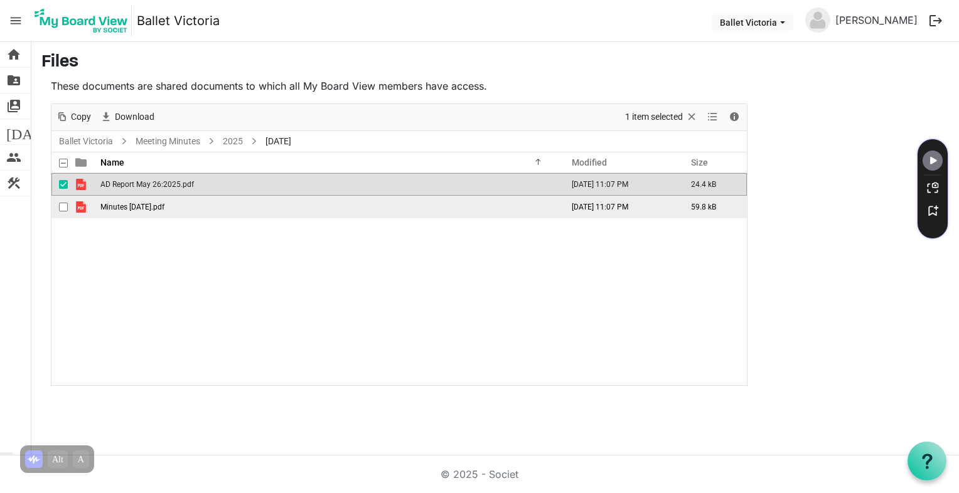
click at [63, 205] on span "checkbox" at bounding box center [63, 207] width 9 height 9
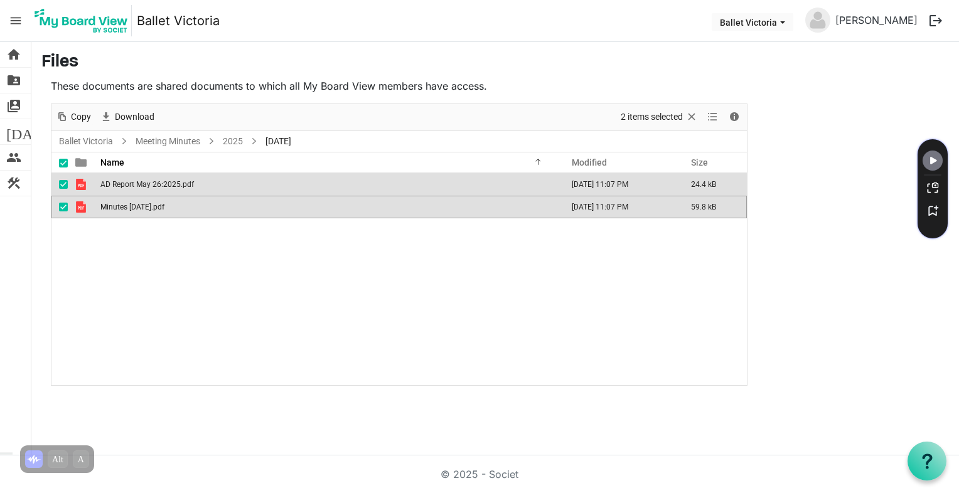
click at [63, 205] on span "checkbox" at bounding box center [63, 207] width 9 height 9
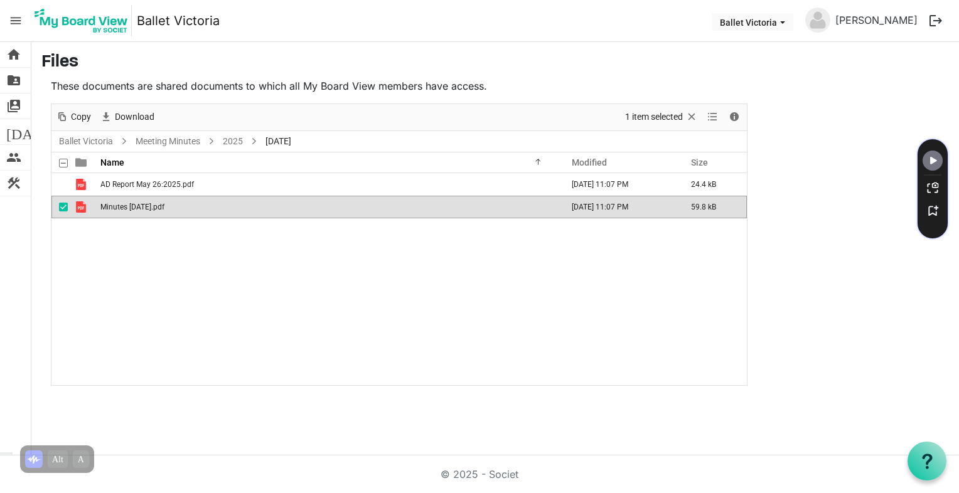
click at [65, 205] on span "checkbox" at bounding box center [63, 207] width 9 height 9
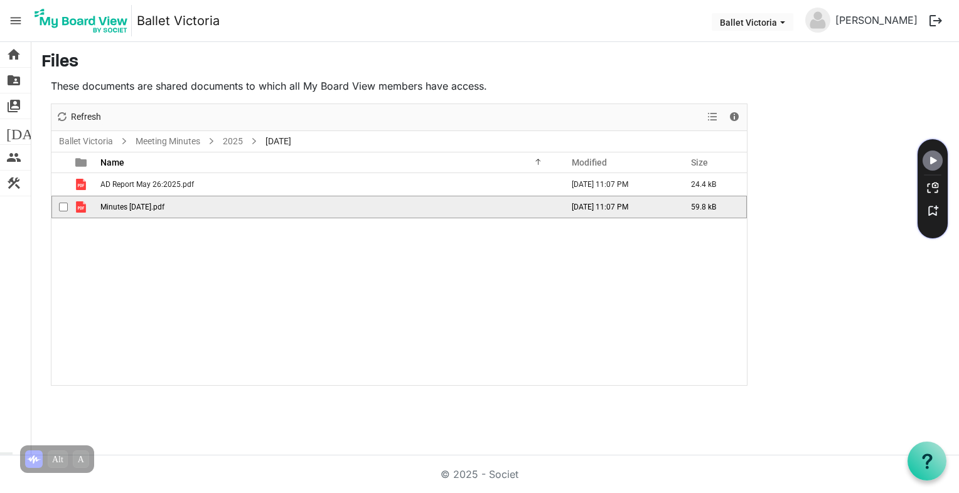
click at [77, 205] on span "is template cell column header type" at bounding box center [80, 206] width 11 height 11
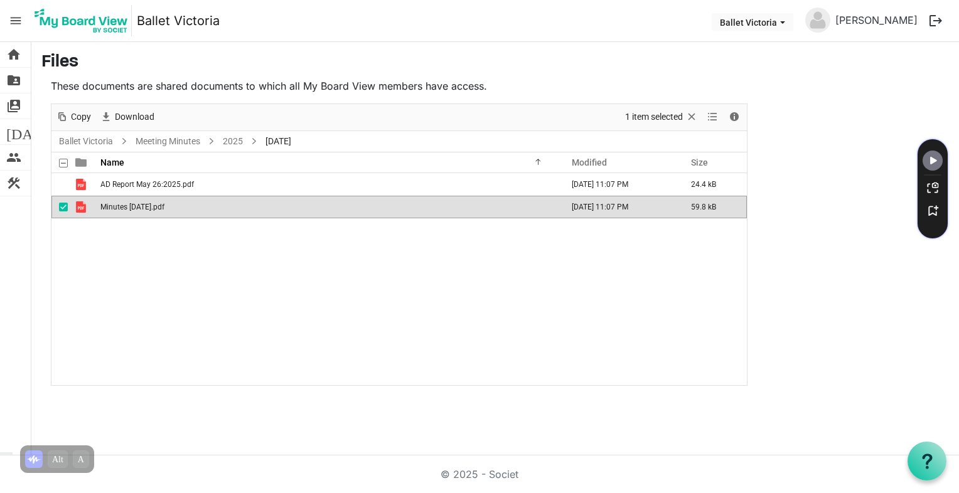
click at [77, 205] on span "is template cell column header type" at bounding box center [80, 206] width 11 height 11
click at [114, 204] on span "Minutes [DATE].pdf" at bounding box center [132, 207] width 64 height 9
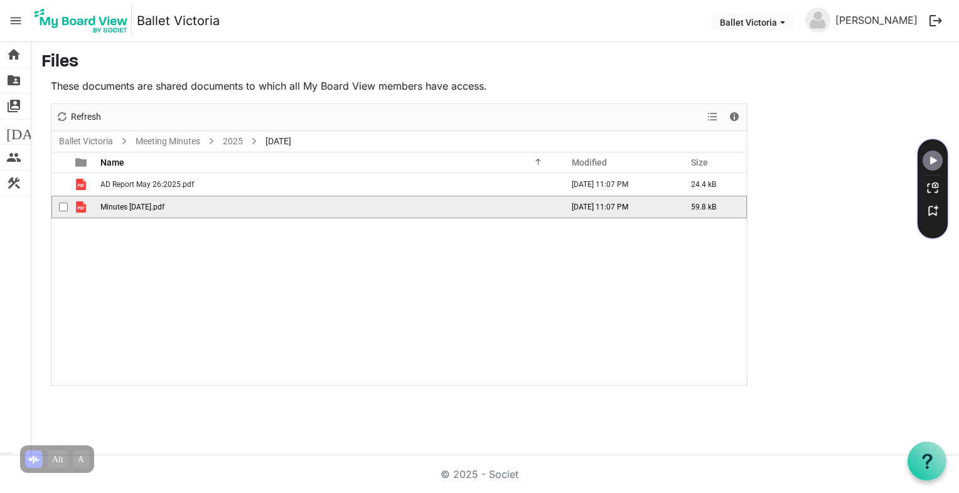
click at [102, 206] on span "Minutes [DATE].pdf" at bounding box center [132, 207] width 64 height 9
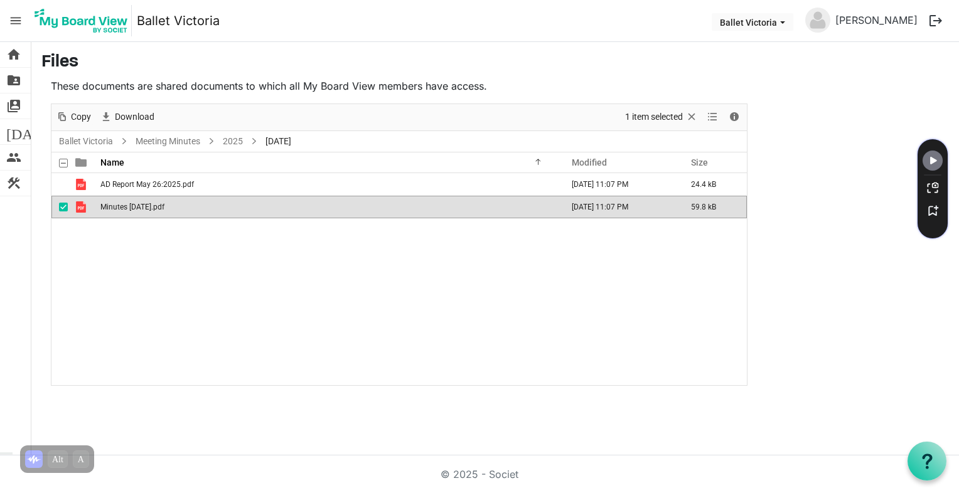
click at [81, 206] on span "is template cell column header type" at bounding box center [80, 206] width 11 height 11
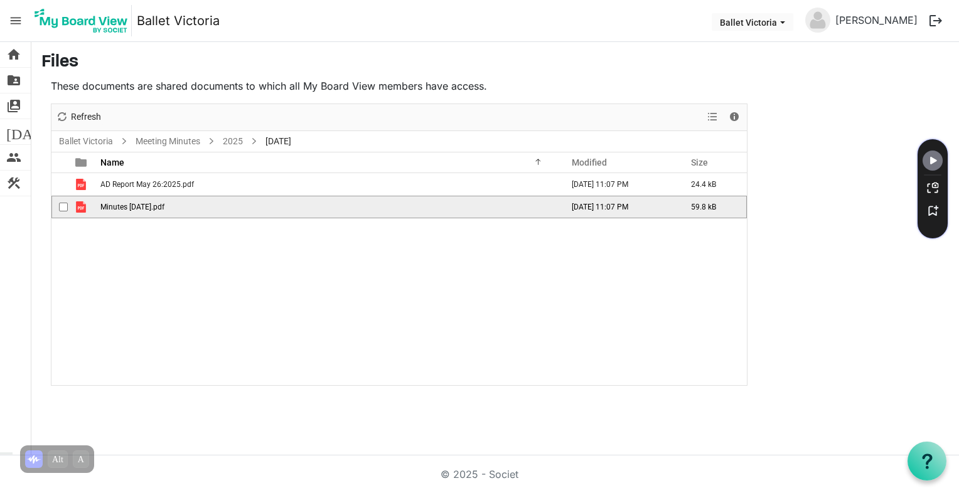
click at [106, 206] on span "Minutes [DATE].pdf" at bounding box center [132, 207] width 64 height 9
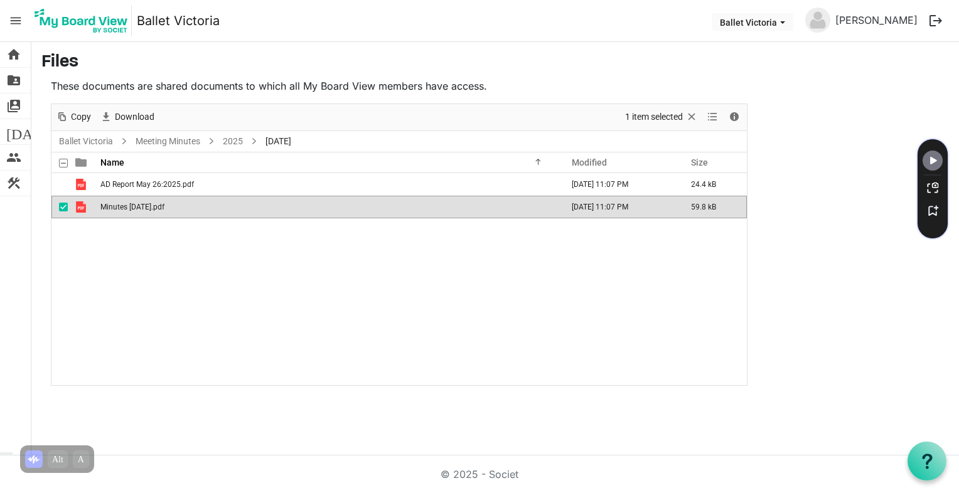
click at [80, 205] on span "is template cell column header type" at bounding box center [80, 206] width 11 height 11
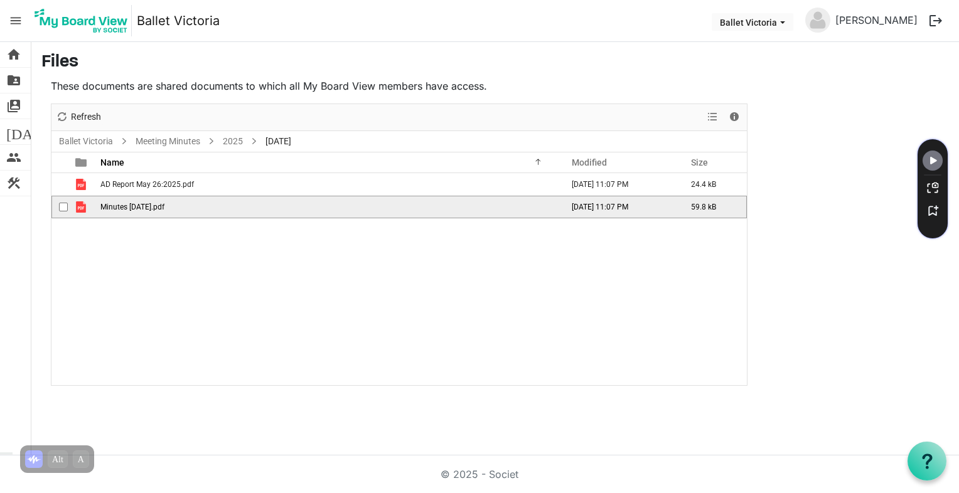
click at [80, 205] on span "is template cell column header type" at bounding box center [80, 206] width 11 height 11
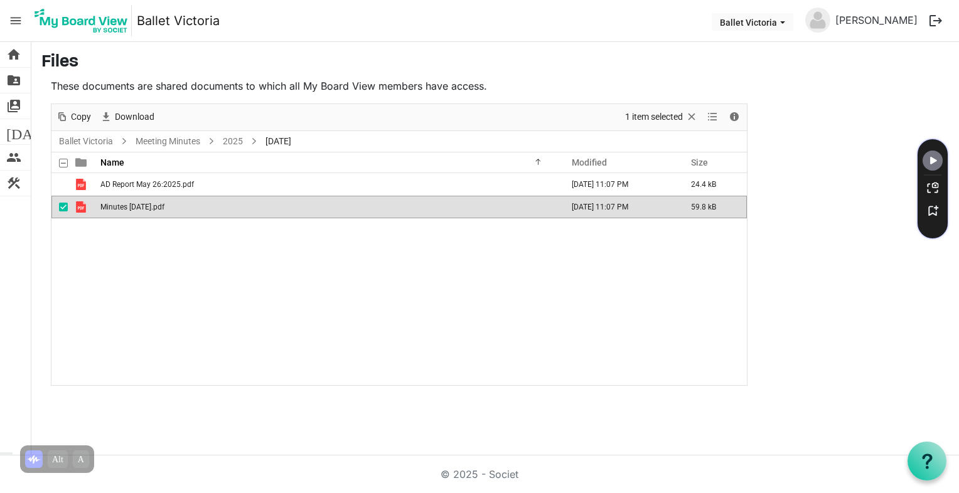
click at [80, 205] on span "is template cell column header type" at bounding box center [80, 206] width 11 height 11
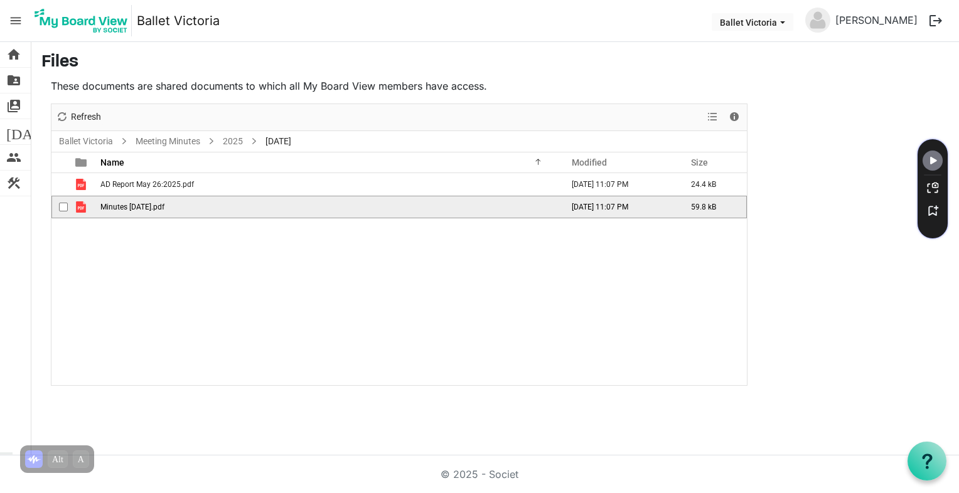
click at [80, 205] on span "is template cell column header type" at bounding box center [80, 206] width 11 height 11
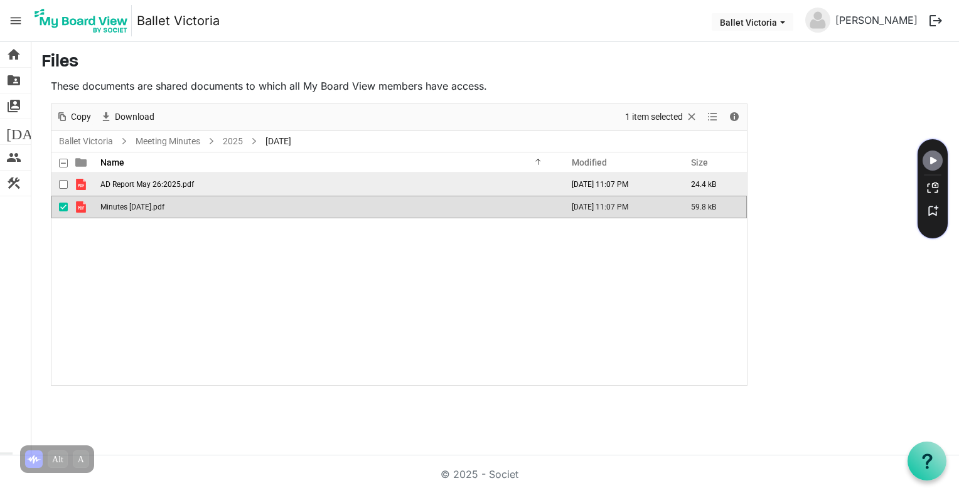
click at [110, 182] on span "AD Report May 26:2025.pdf" at bounding box center [146, 184] width 93 height 9
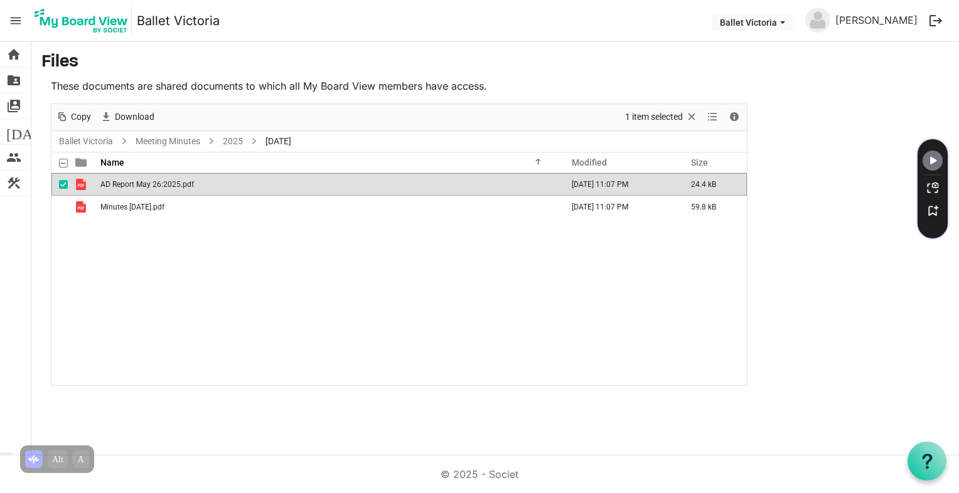
click at [110, 182] on span "AD Report May 26:2025.pdf" at bounding box center [146, 184] width 93 height 9
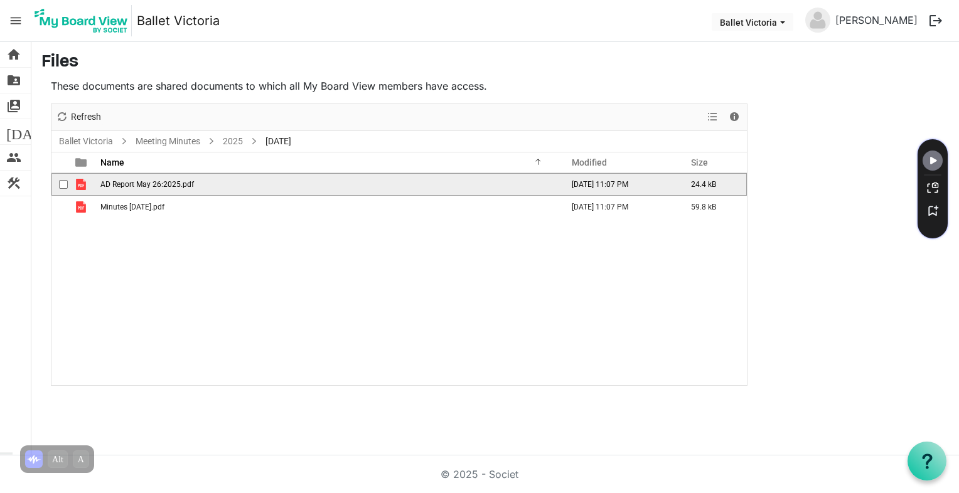
click at [110, 182] on span "AD Report May 26:2025.pdf" at bounding box center [146, 184] width 93 height 9
